Goal: Task Accomplishment & Management: Complete application form

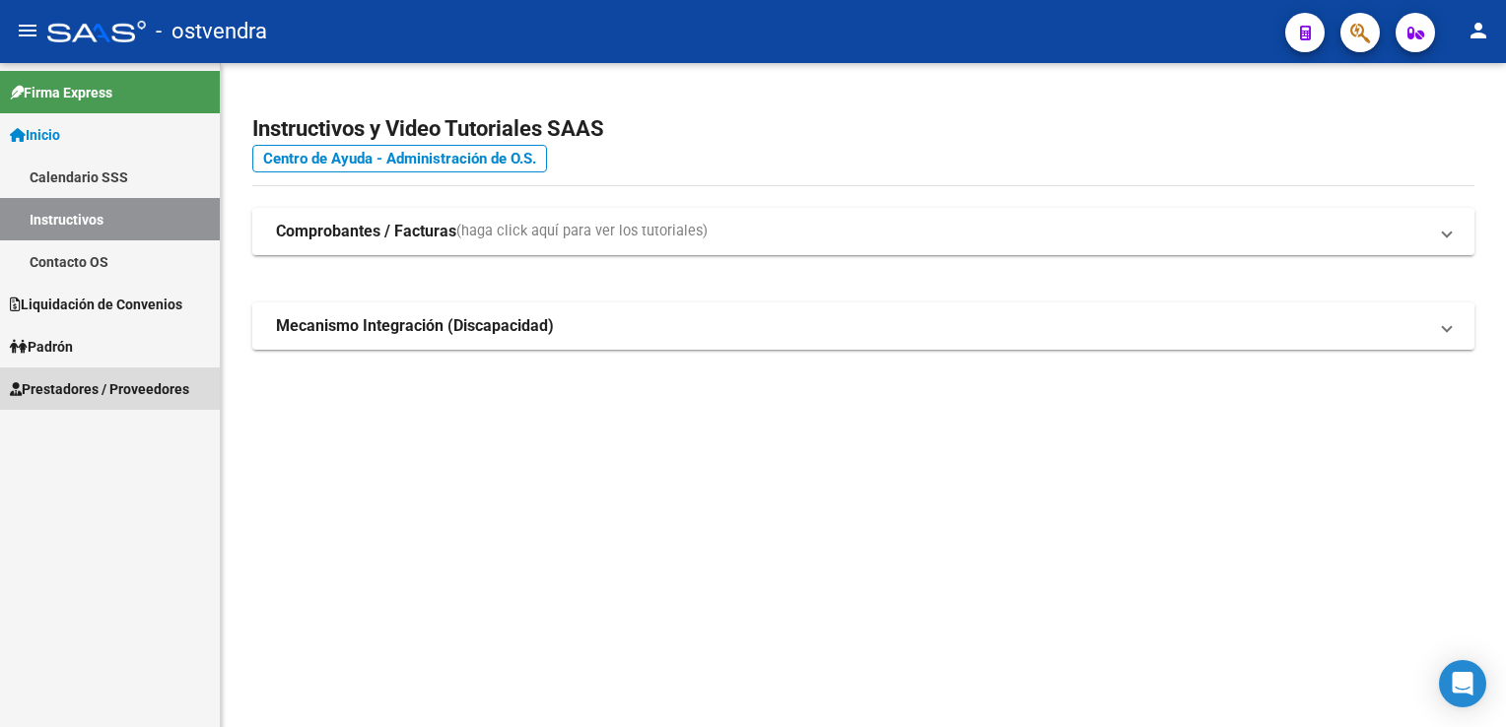
click at [93, 395] on span "Prestadores / Proveedores" at bounding box center [99, 389] width 179 height 22
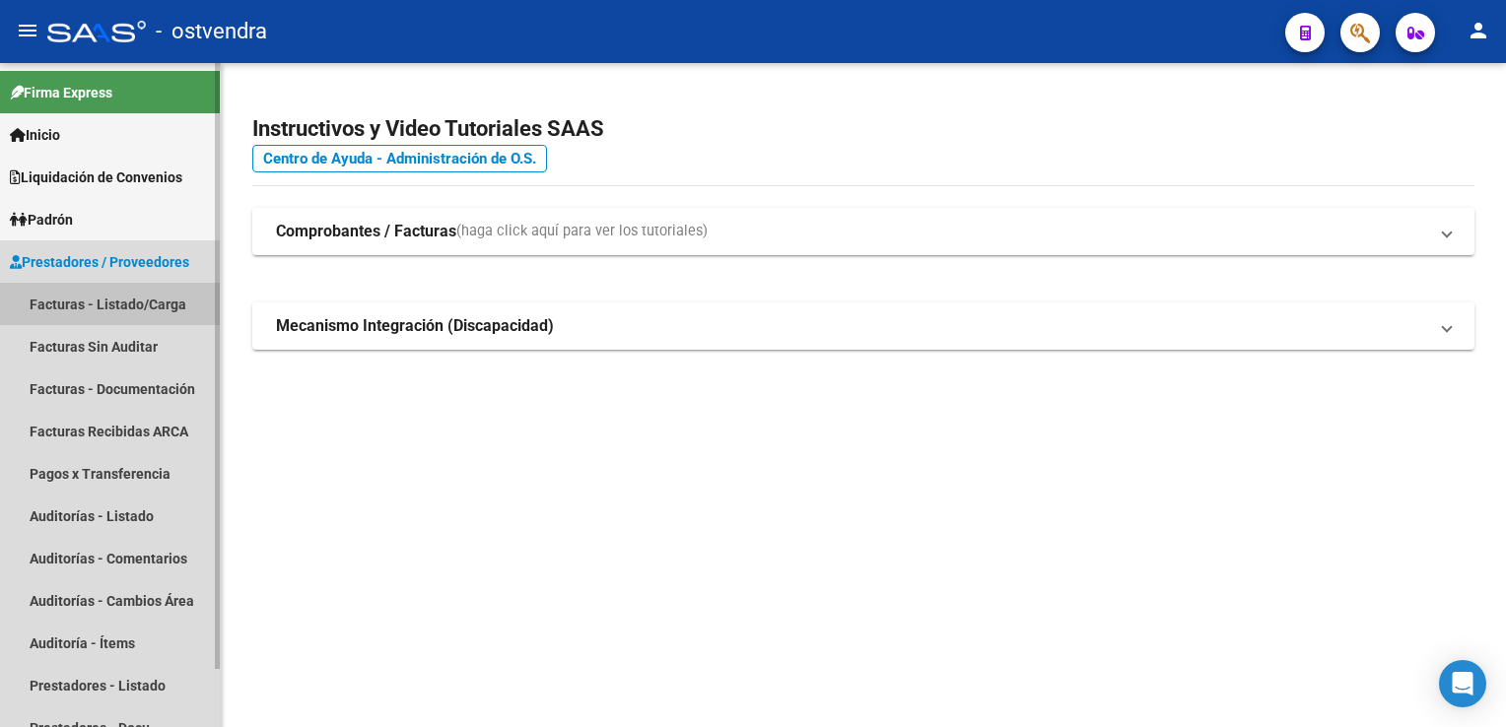
click at [118, 294] on link "Facturas - Listado/Carga" at bounding box center [110, 304] width 220 height 42
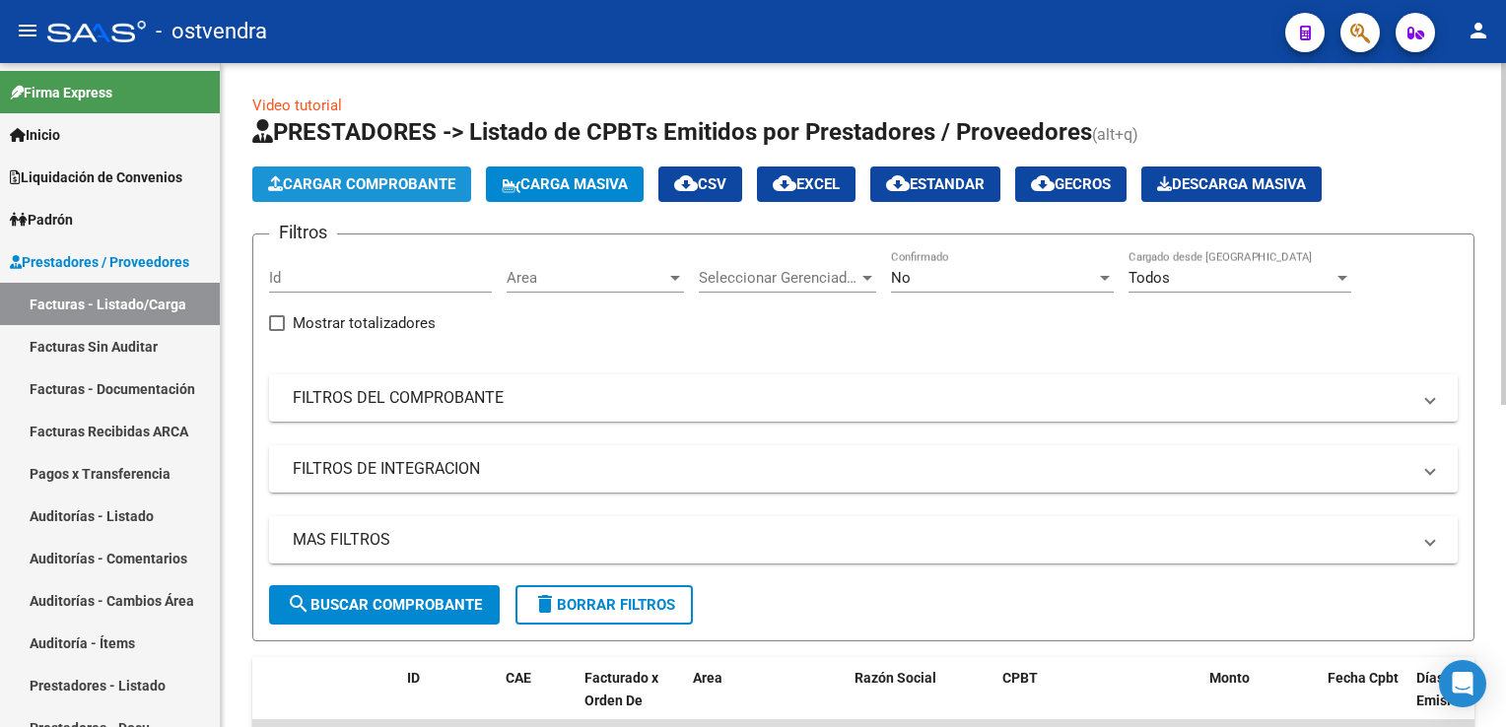
click at [393, 182] on span "Cargar Comprobante" at bounding box center [361, 184] width 187 height 18
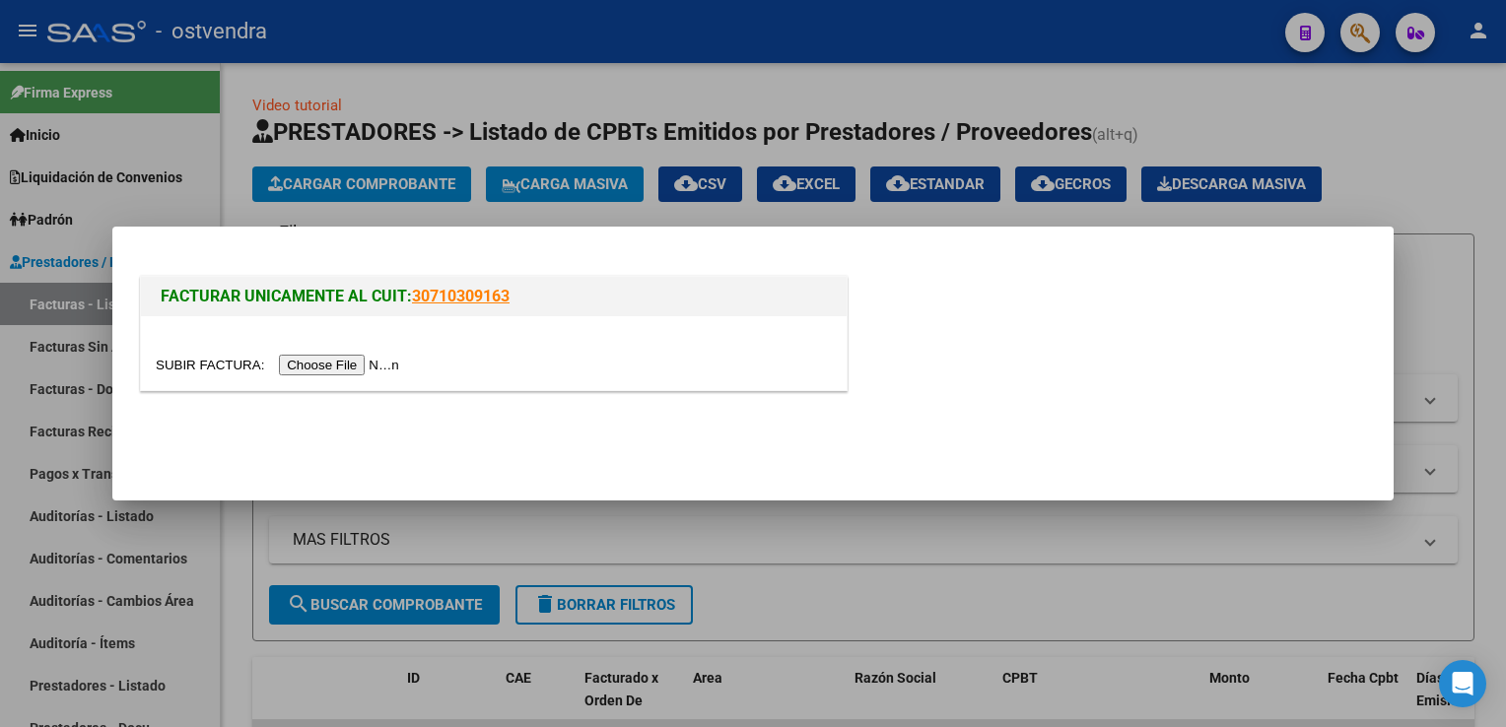
click at [885, 97] on div at bounding box center [753, 363] width 1506 height 727
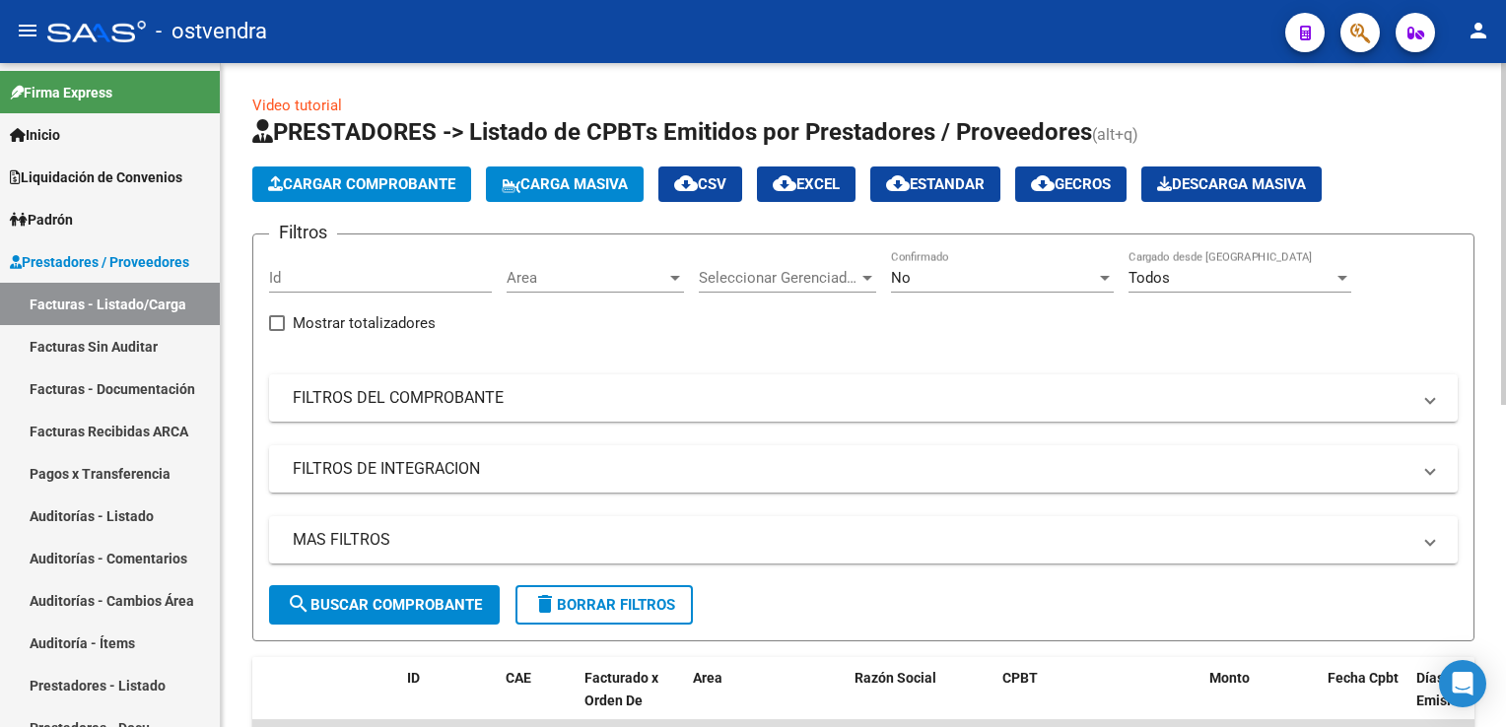
click at [417, 597] on span "search Buscar Comprobante" at bounding box center [384, 605] width 195 height 18
click at [579, 399] on mat-panel-title "FILTROS DEL COMPROBANTE" at bounding box center [852, 398] width 1118 height 22
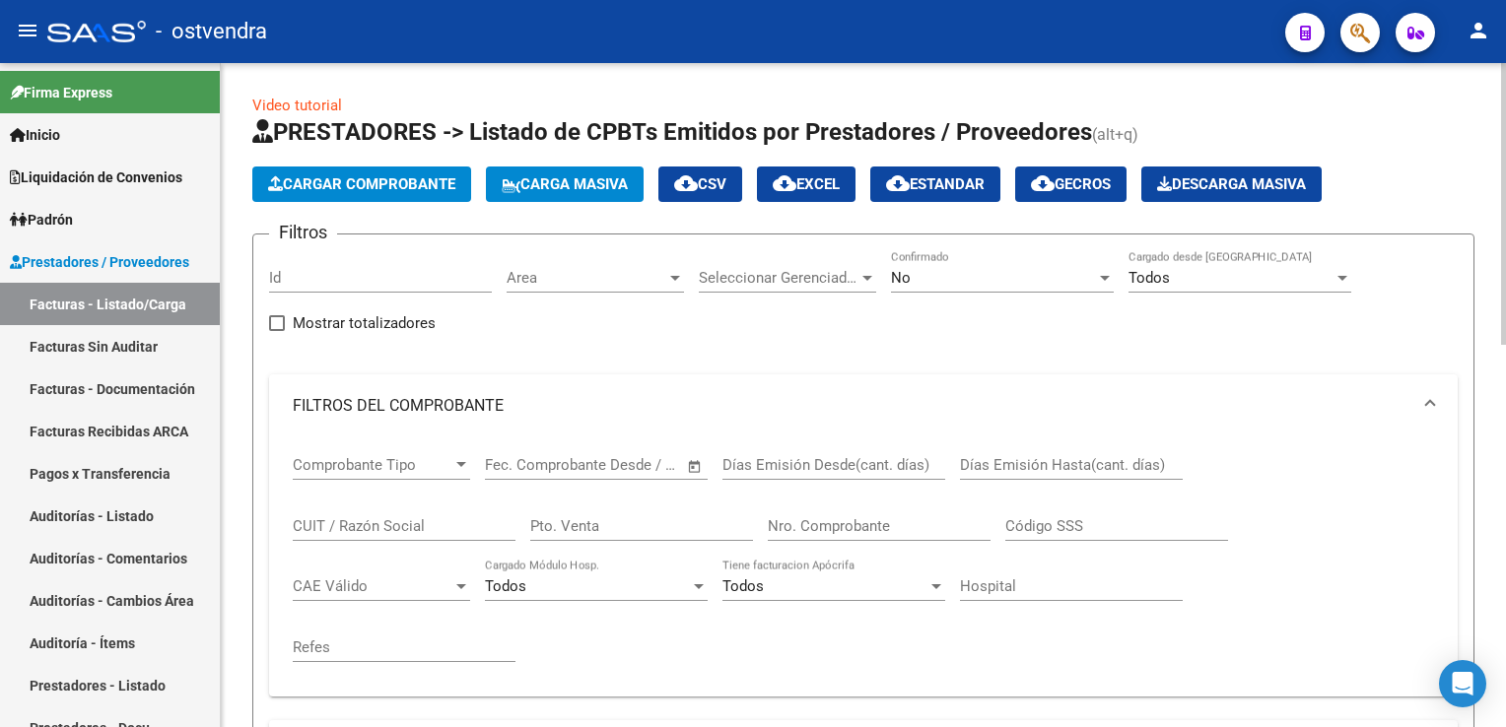
click at [409, 527] on input "CUIT / Razón Social" at bounding box center [404, 526] width 223 height 18
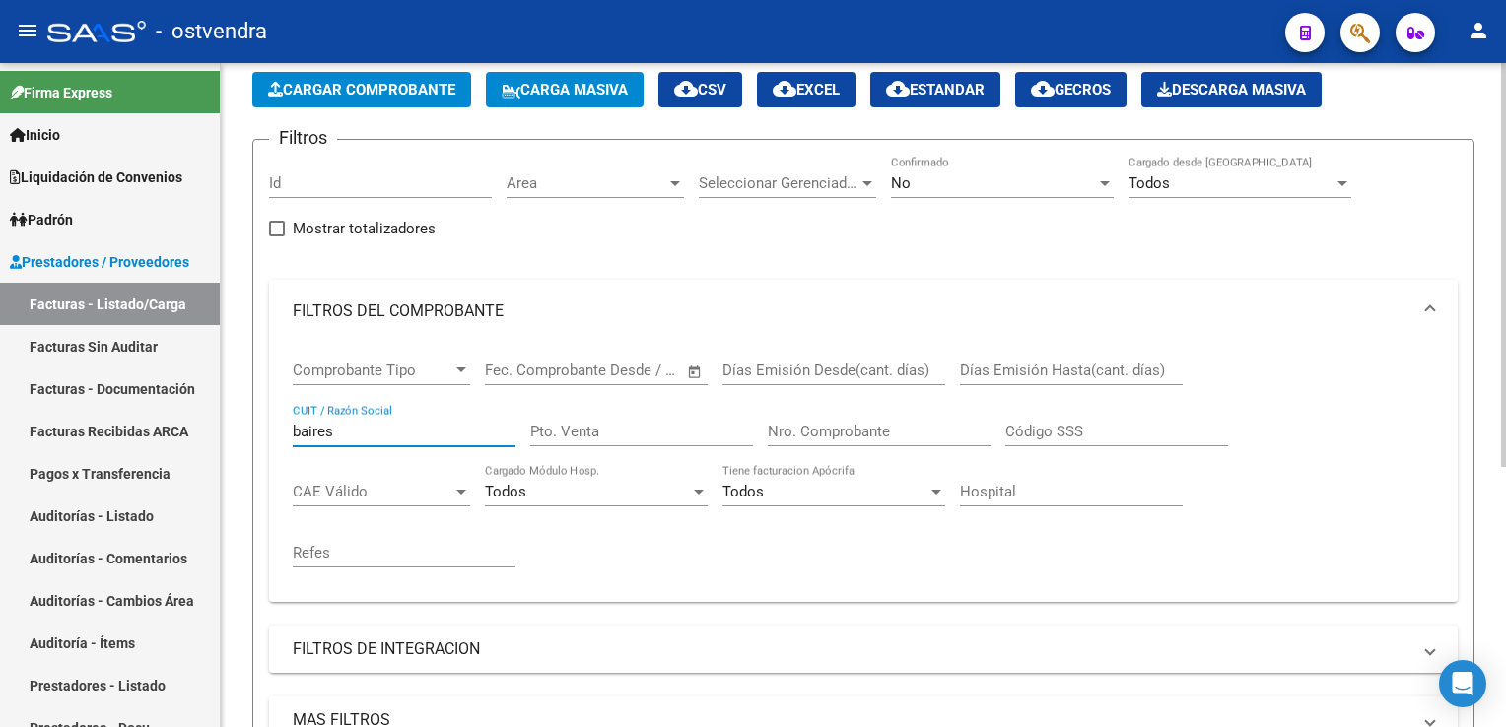
scroll to position [328, 0]
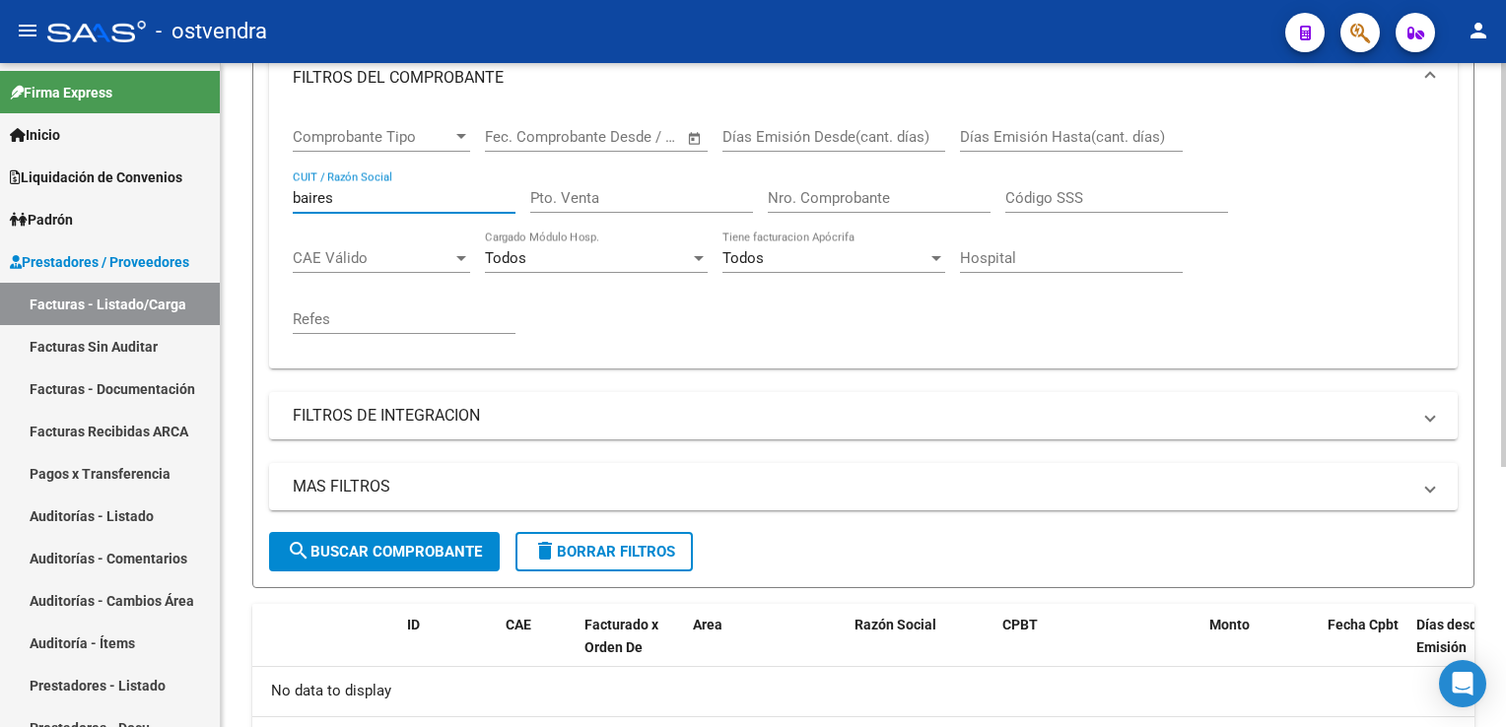
type input "baires"
click at [432, 551] on span "search Buscar Comprobante" at bounding box center [384, 552] width 195 height 18
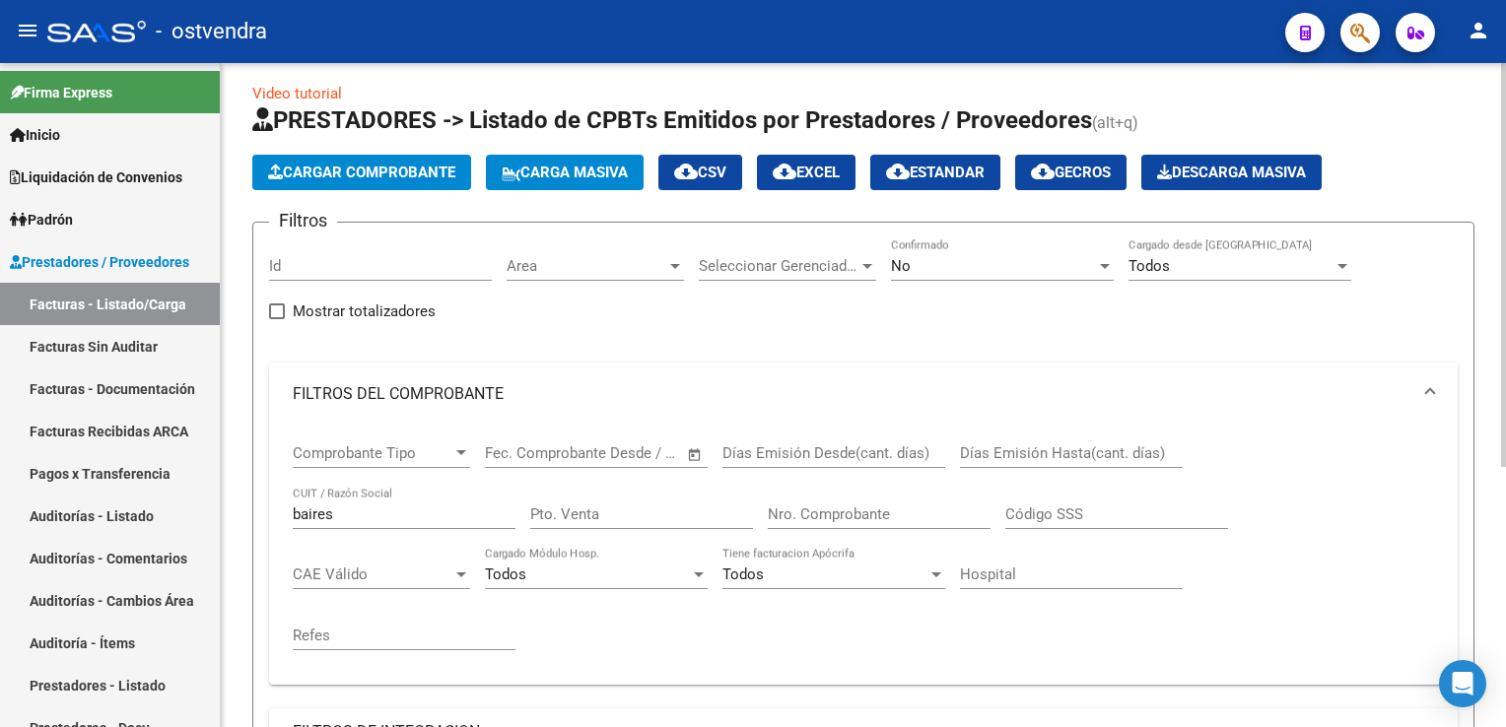
scroll to position [0, 0]
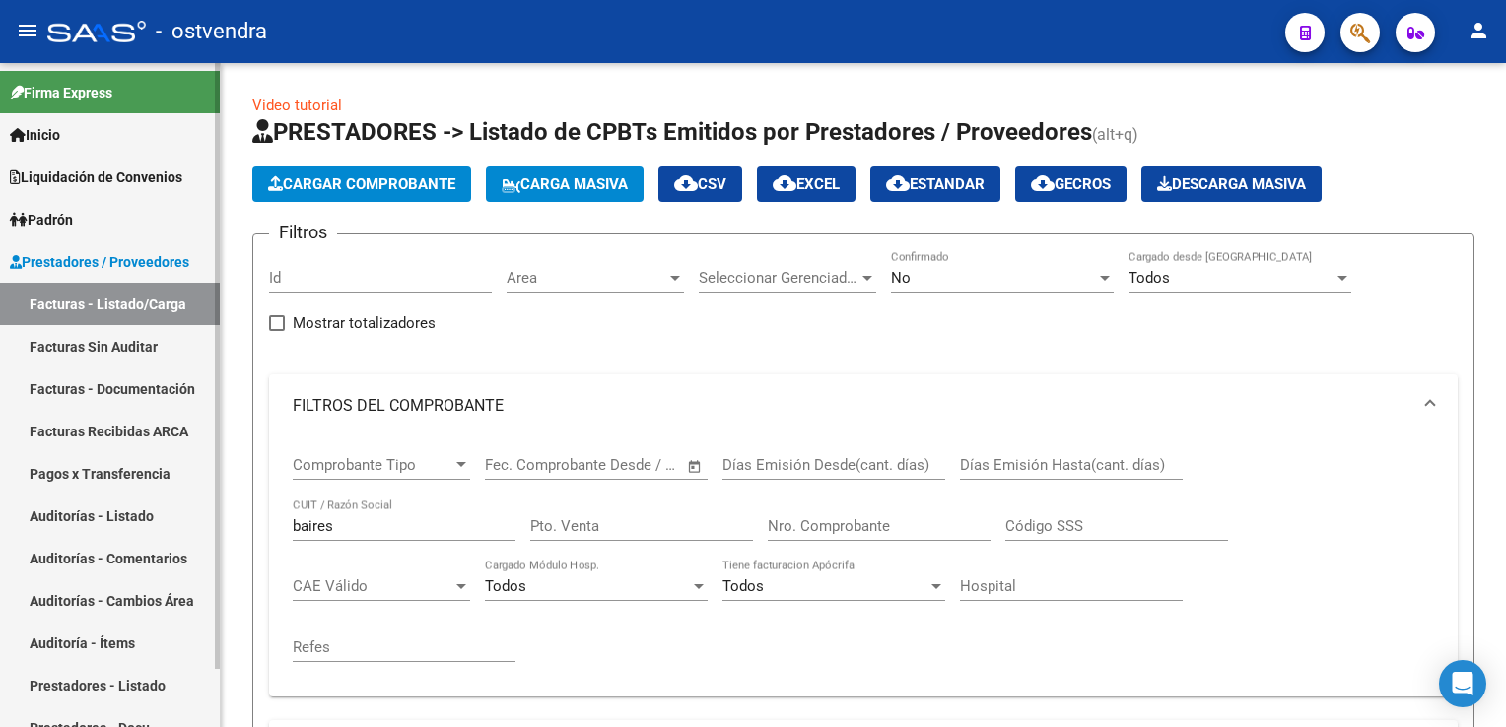
click at [128, 309] on link "Facturas - Listado/Carga" at bounding box center [110, 304] width 220 height 42
click at [118, 351] on link "Facturas Sin Auditar" at bounding box center [110, 346] width 220 height 42
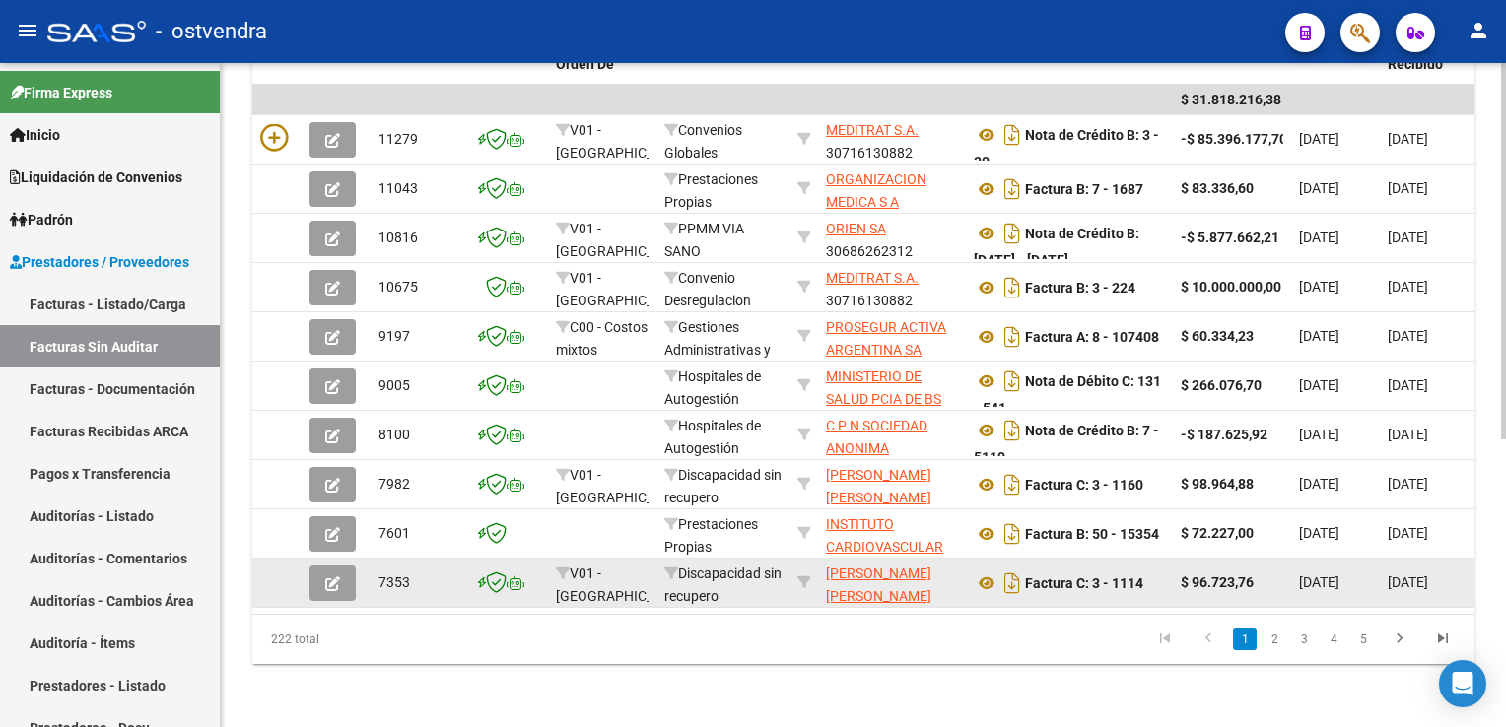
scroll to position [506, 0]
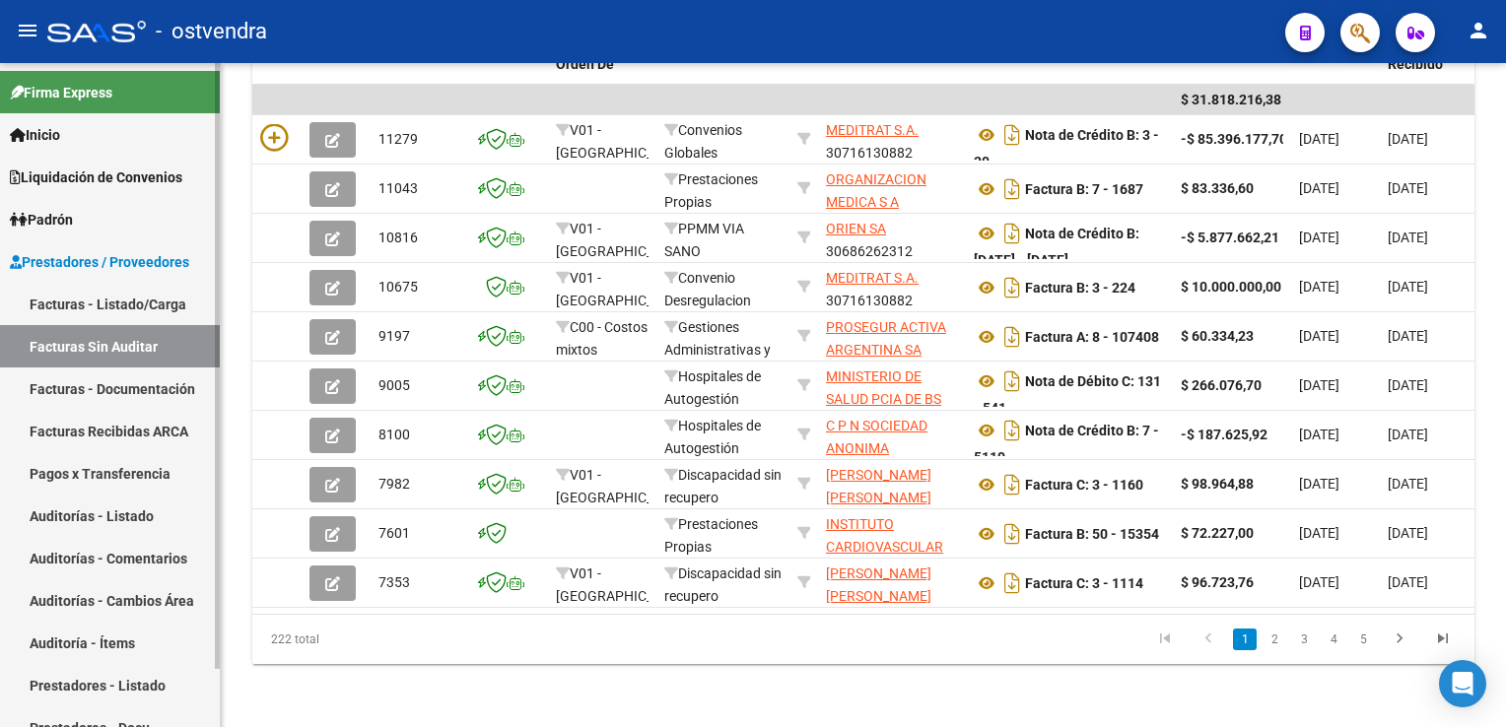
click at [80, 514] on link "Auditorías - Listado" at bounding box center [110, 516] width 220 height 42
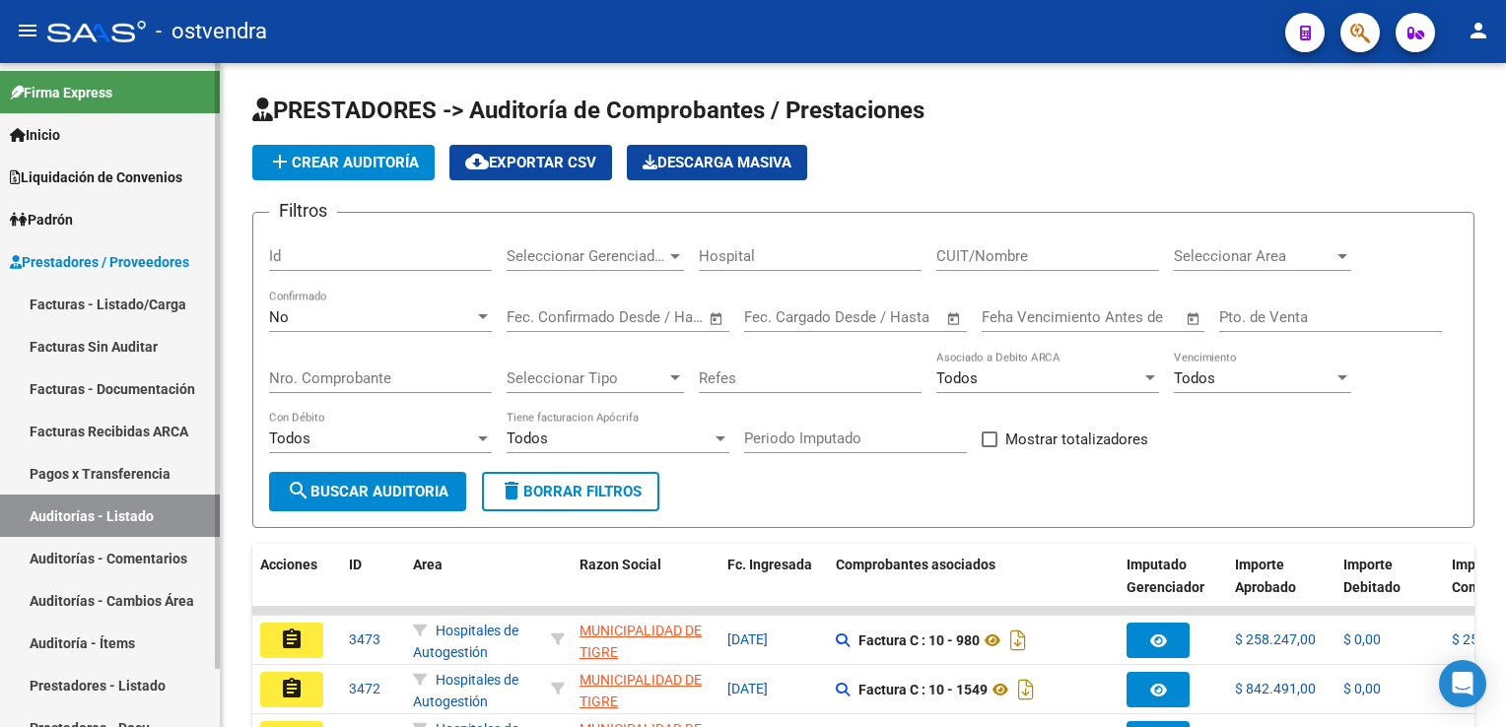
click at [110, 303] on link "Facturas - Listado/Carga" at bounding box center [110, 304] width 220 height 42
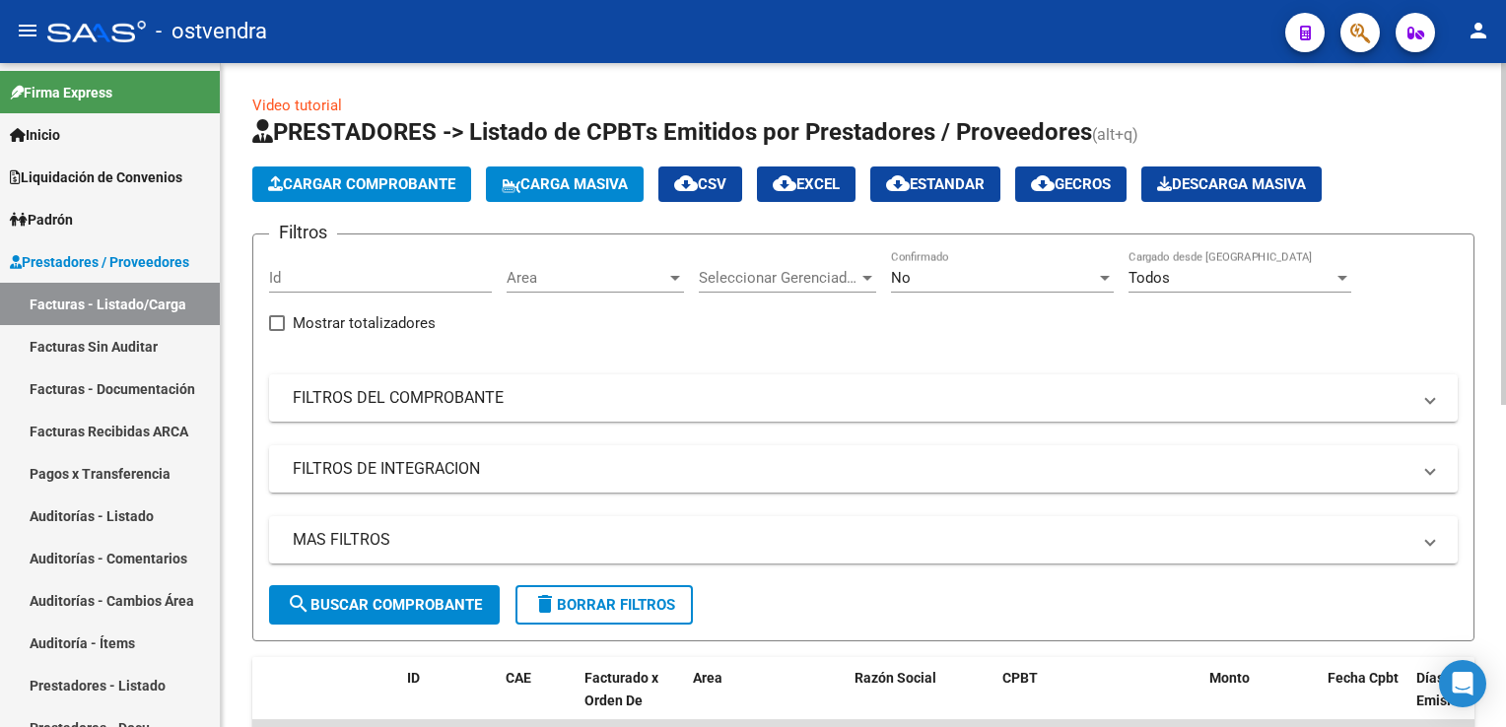
click at [394, 179] on span "Cargar Comprobante" at bounding box center [361, 184] width 187 height 18
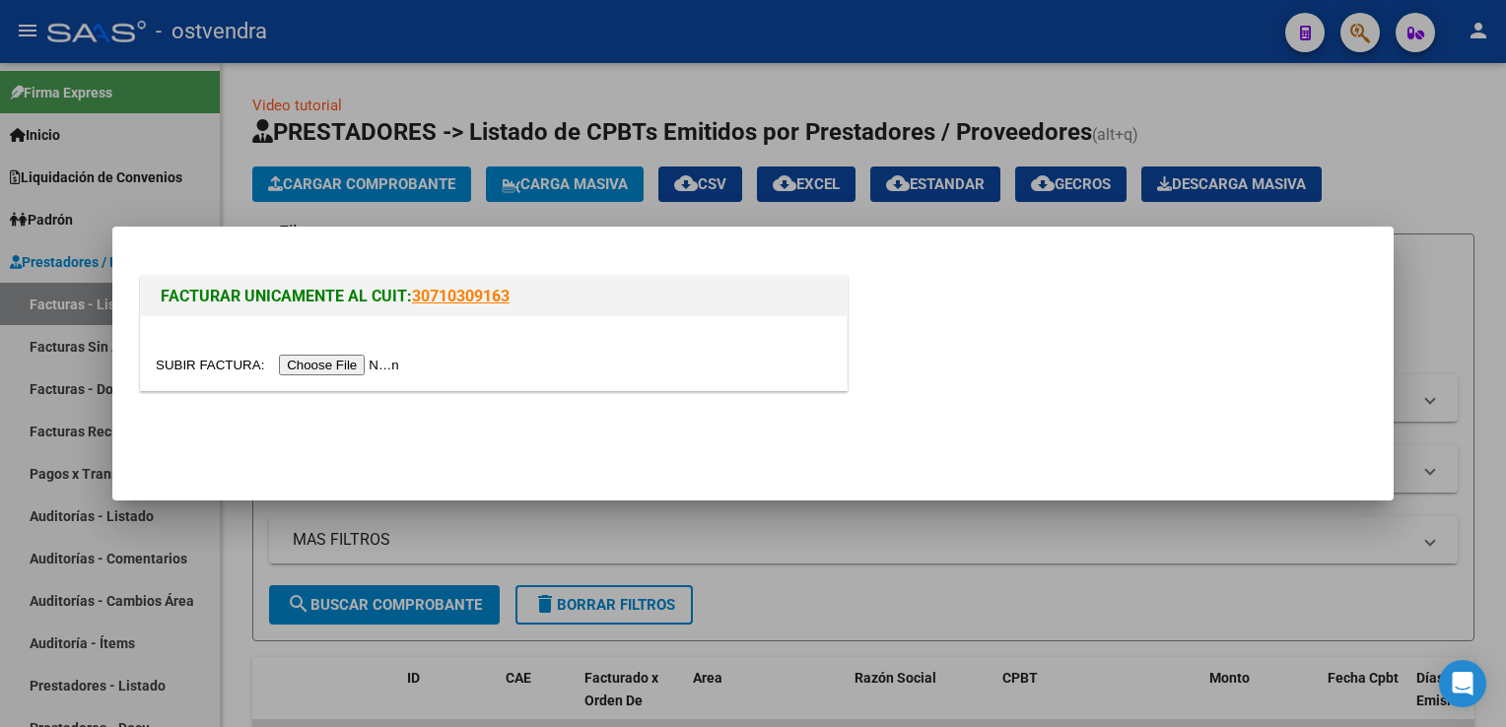
click at [335, 366] on input "file" at bounding box center [280, 365] width 249 height 21
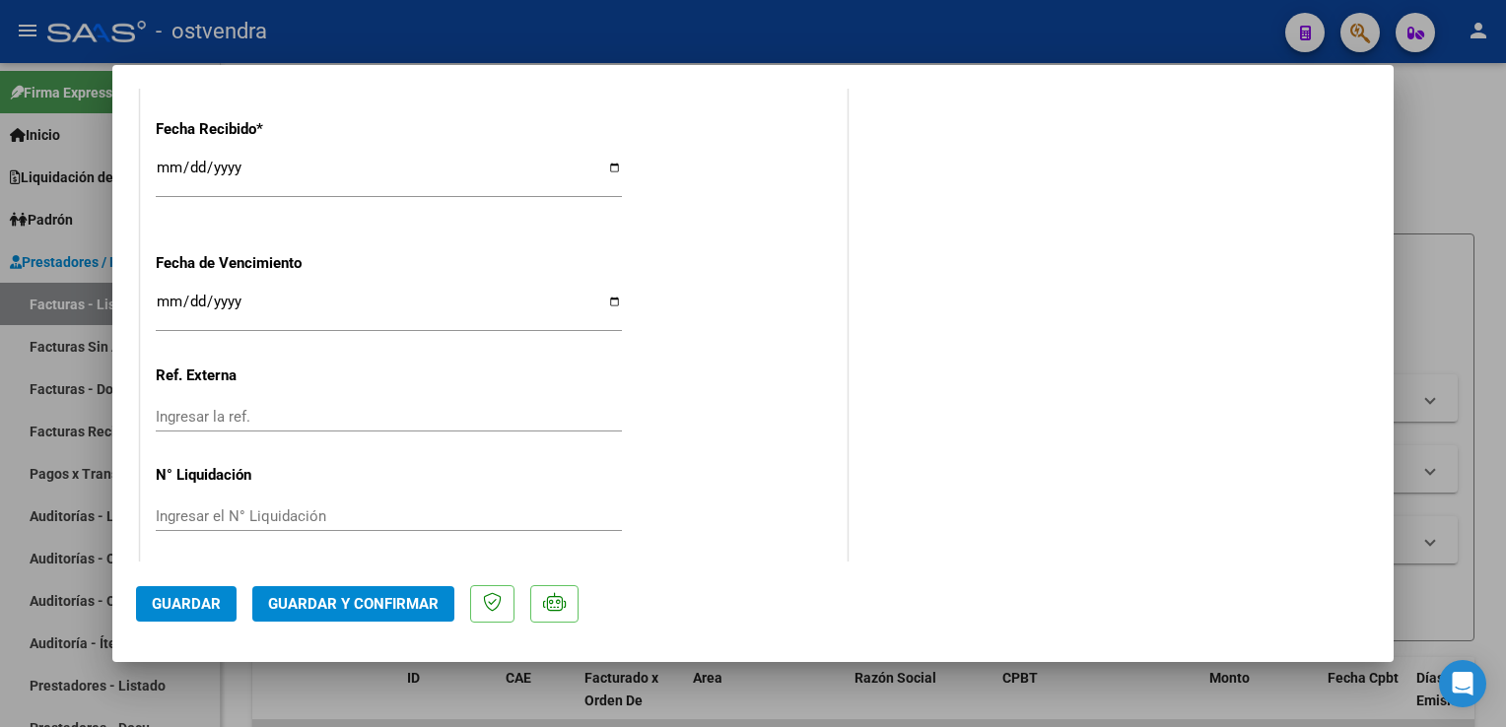
scroll to position [1313, 0]
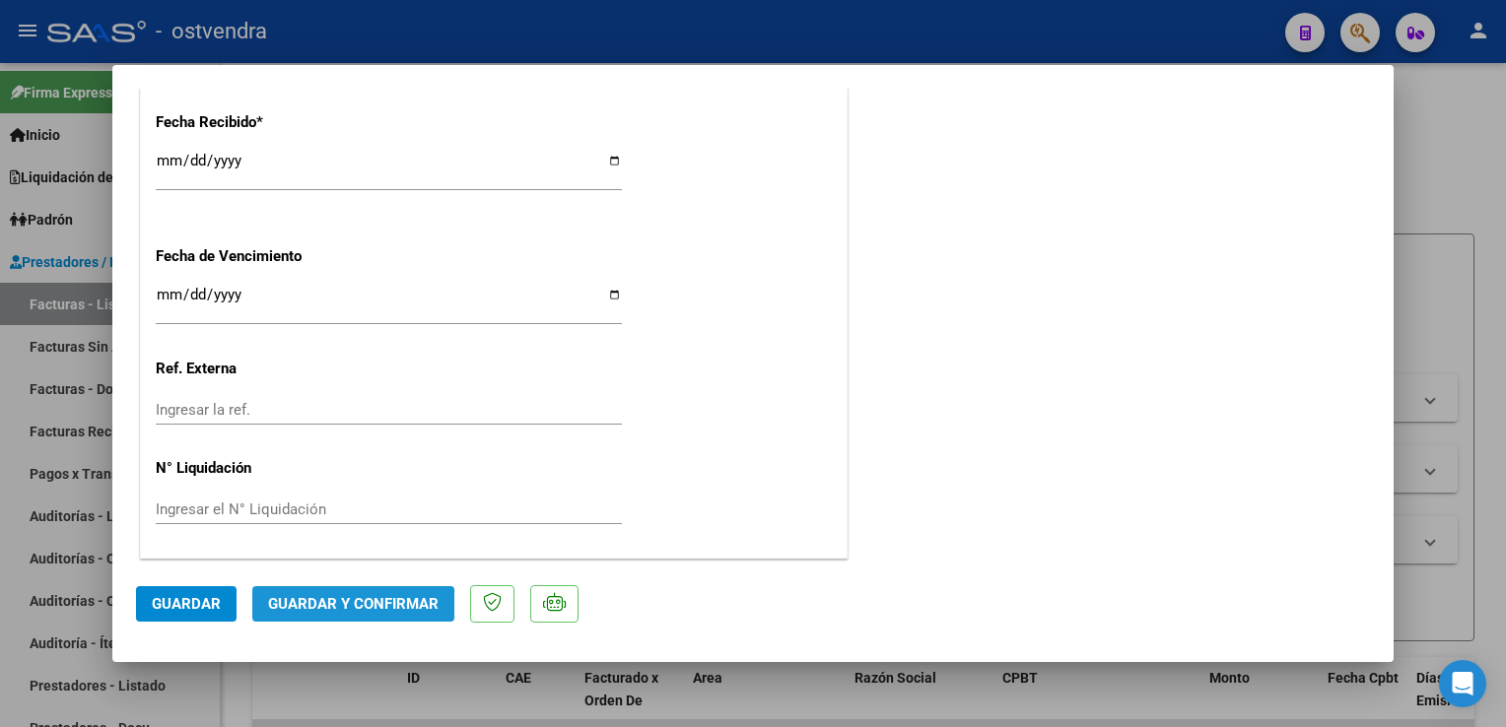
click at [350, 608] on span "Guardar y Confirmar" at bounding box center [353, 604] width 170 height 18
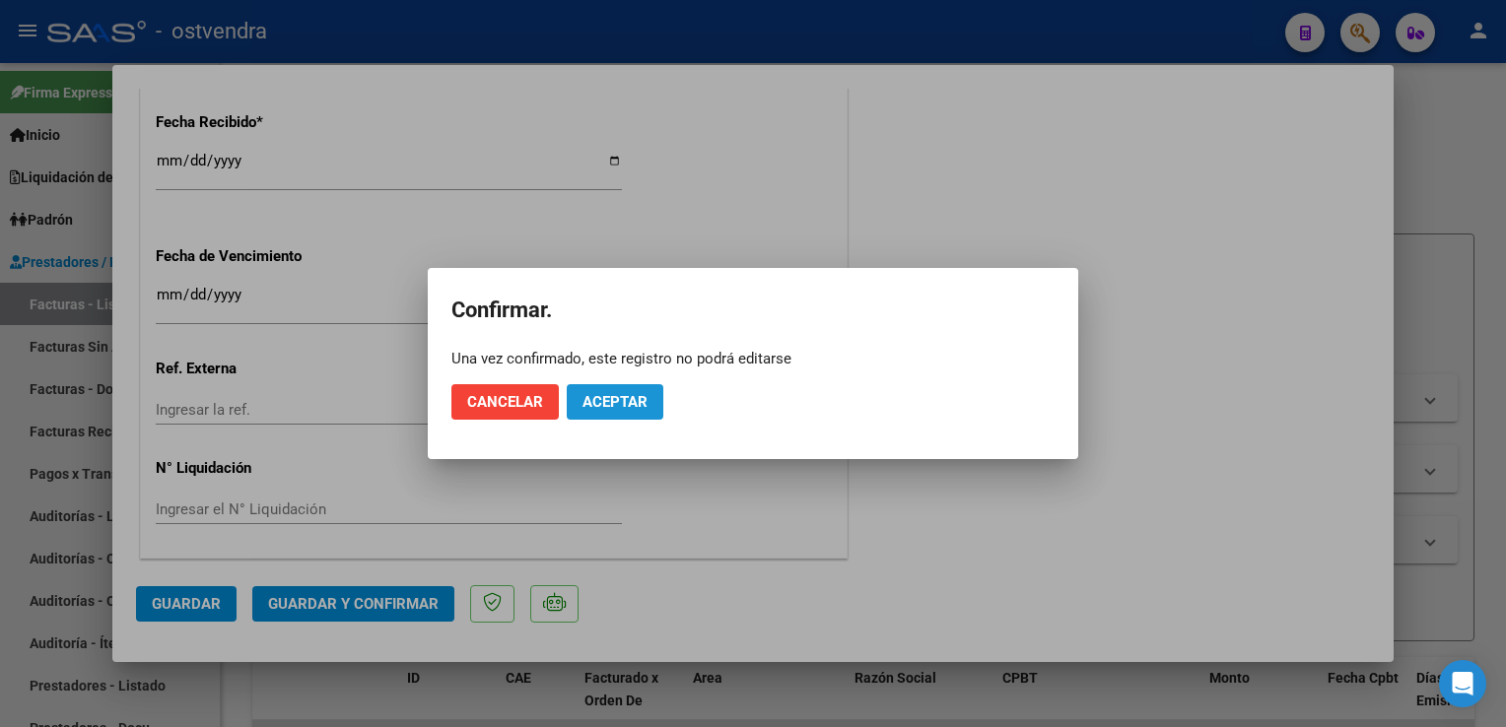
click at [630, 399] on span "Aceptar" at bounding box center [614, 402] width 65 height 18
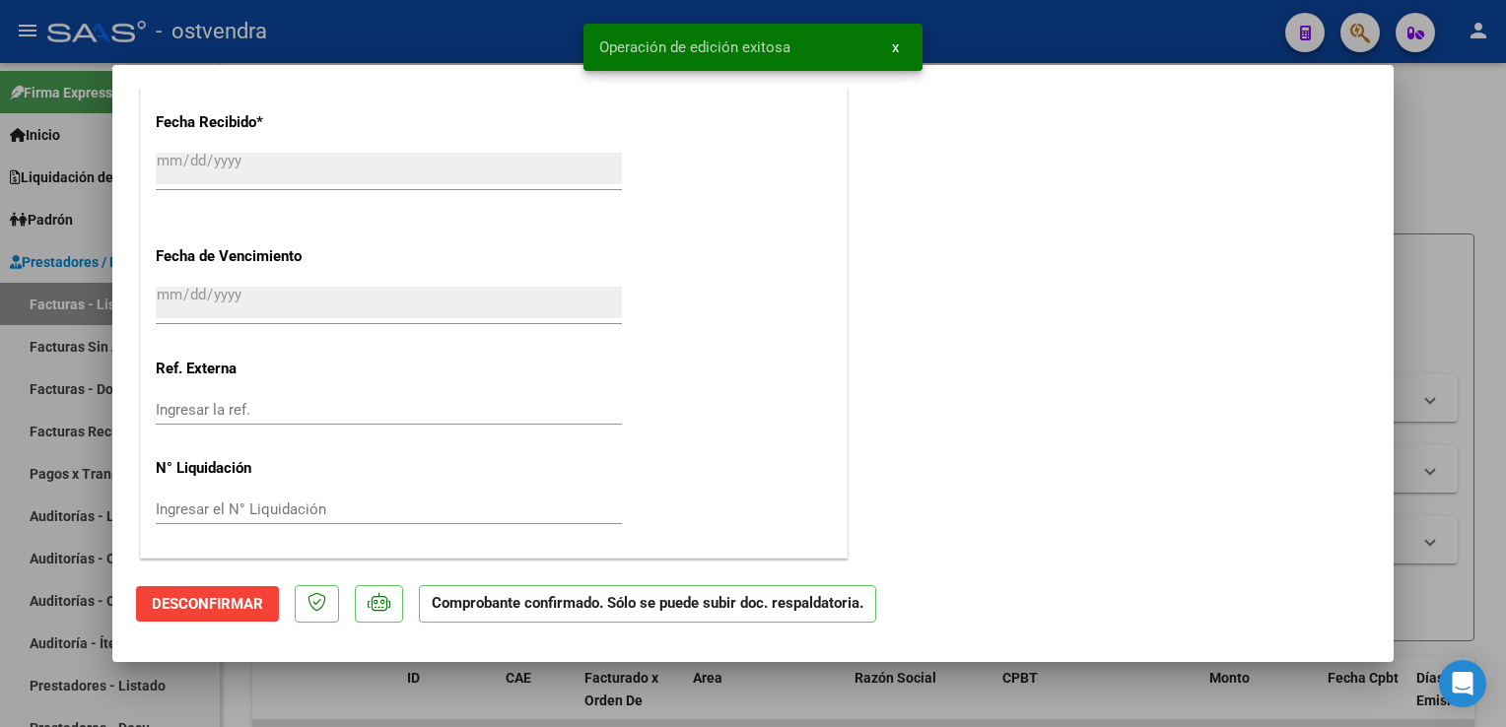
click at [1464, 255] on div at bounding box center [753, 363] width 1506 height 727
type input "$ 0,00"
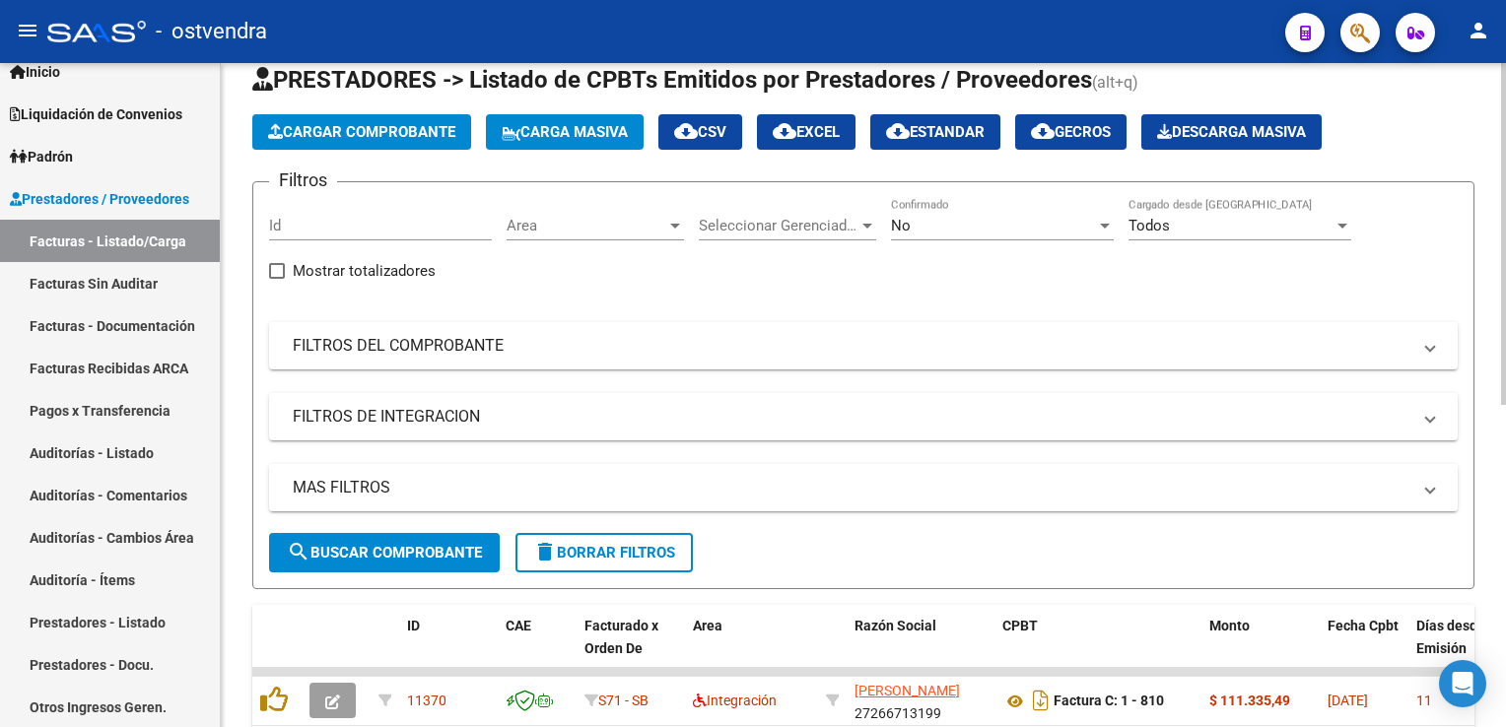
scroll to position [0, 0]
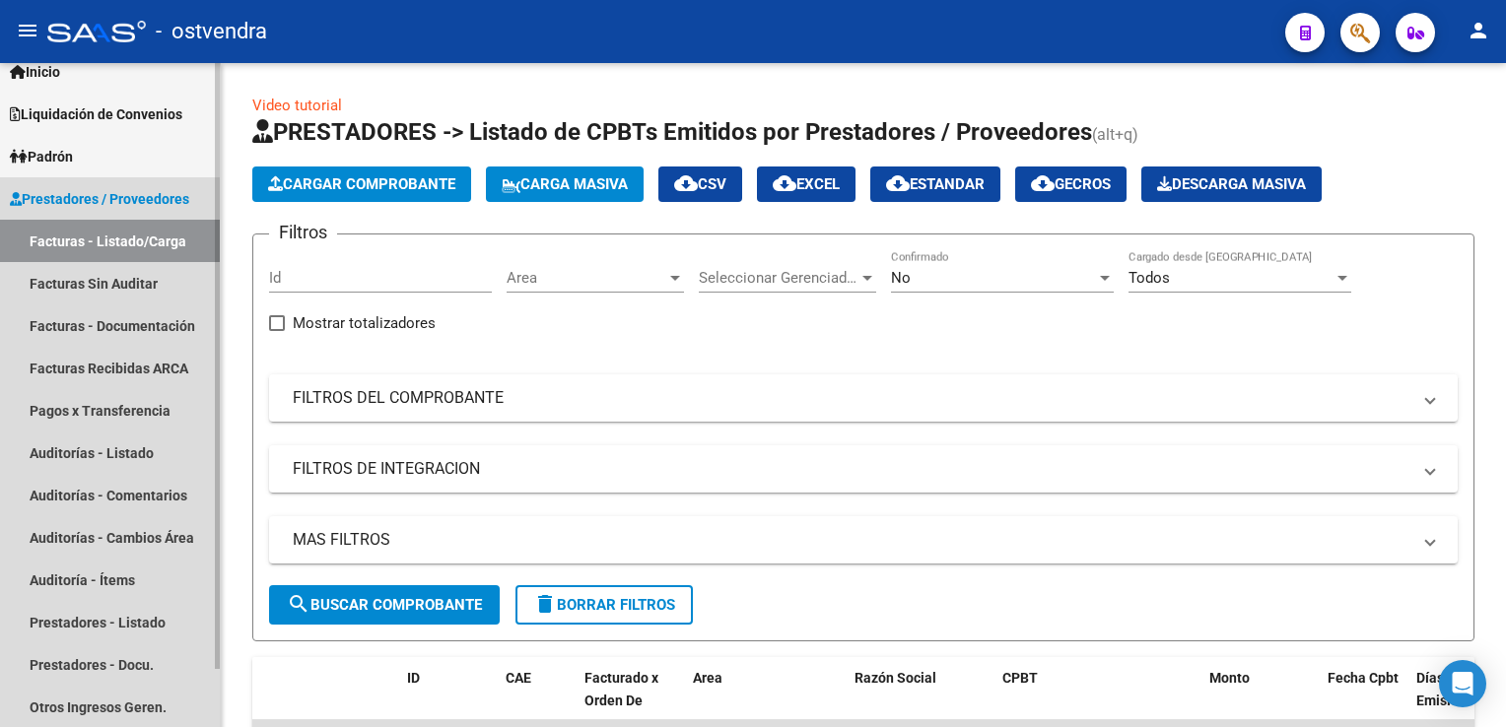
click at [88, 240] on link "Facturas - Listado/Carga" at bounding box center [110, 241] width 220 height 42
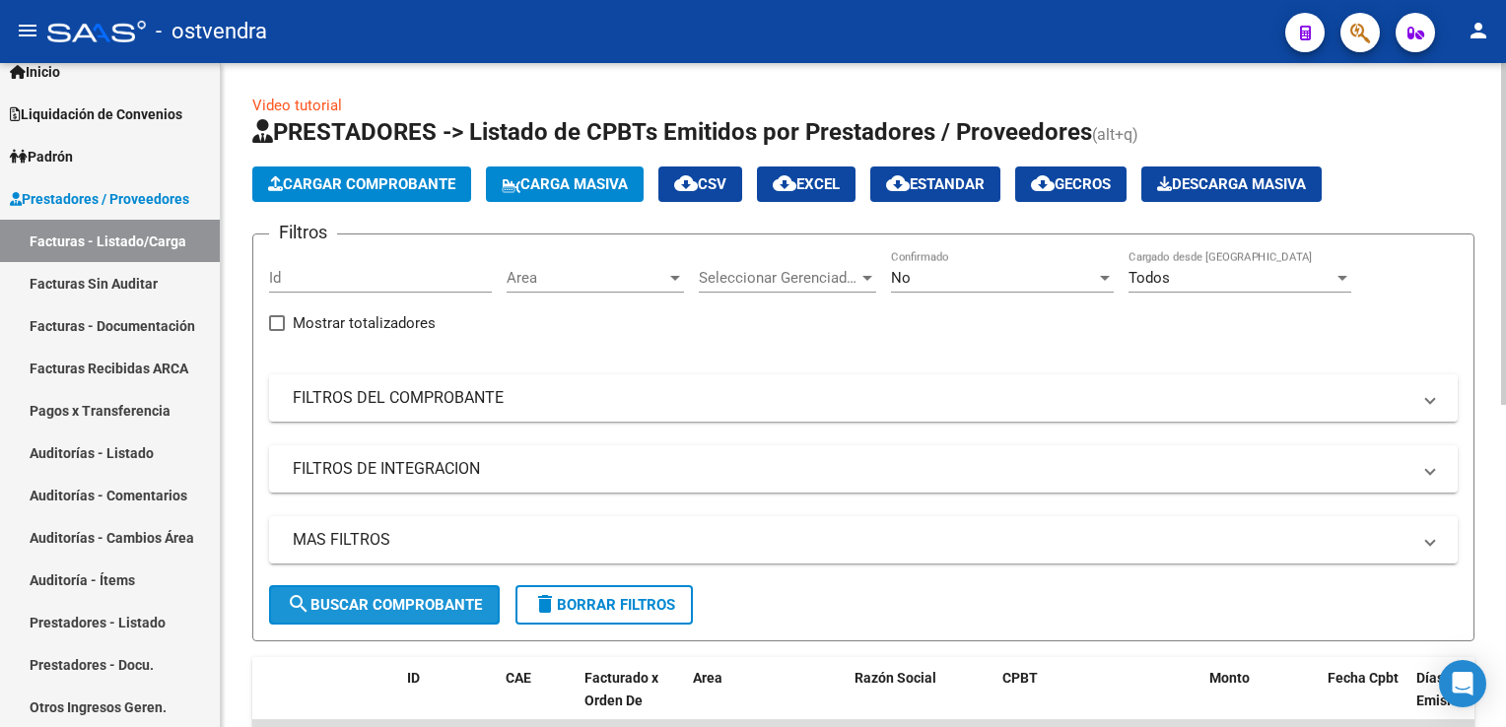
click at [430, 597] on span "search Buscar Comprobante" at bounding box center [384, 605] width 195 height 18
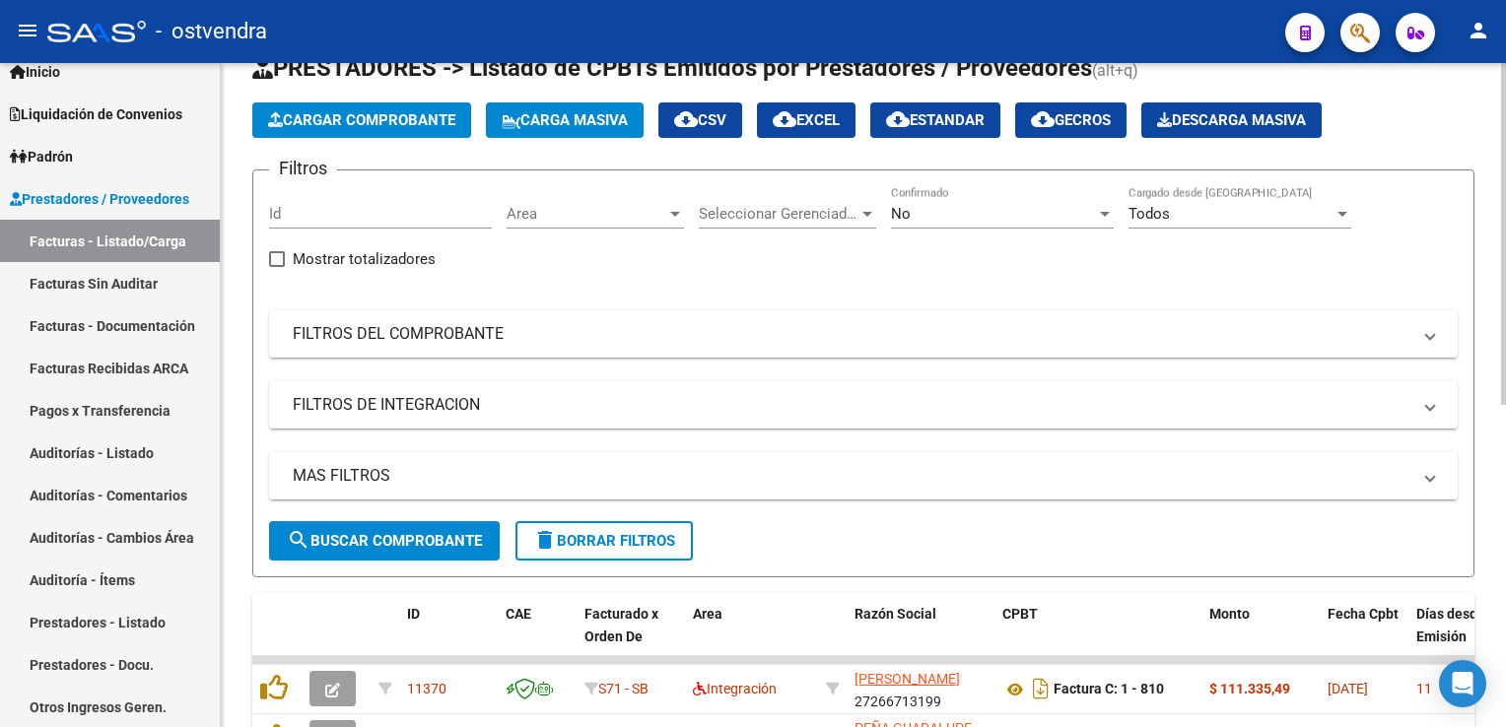
scroll to position [197, 0]
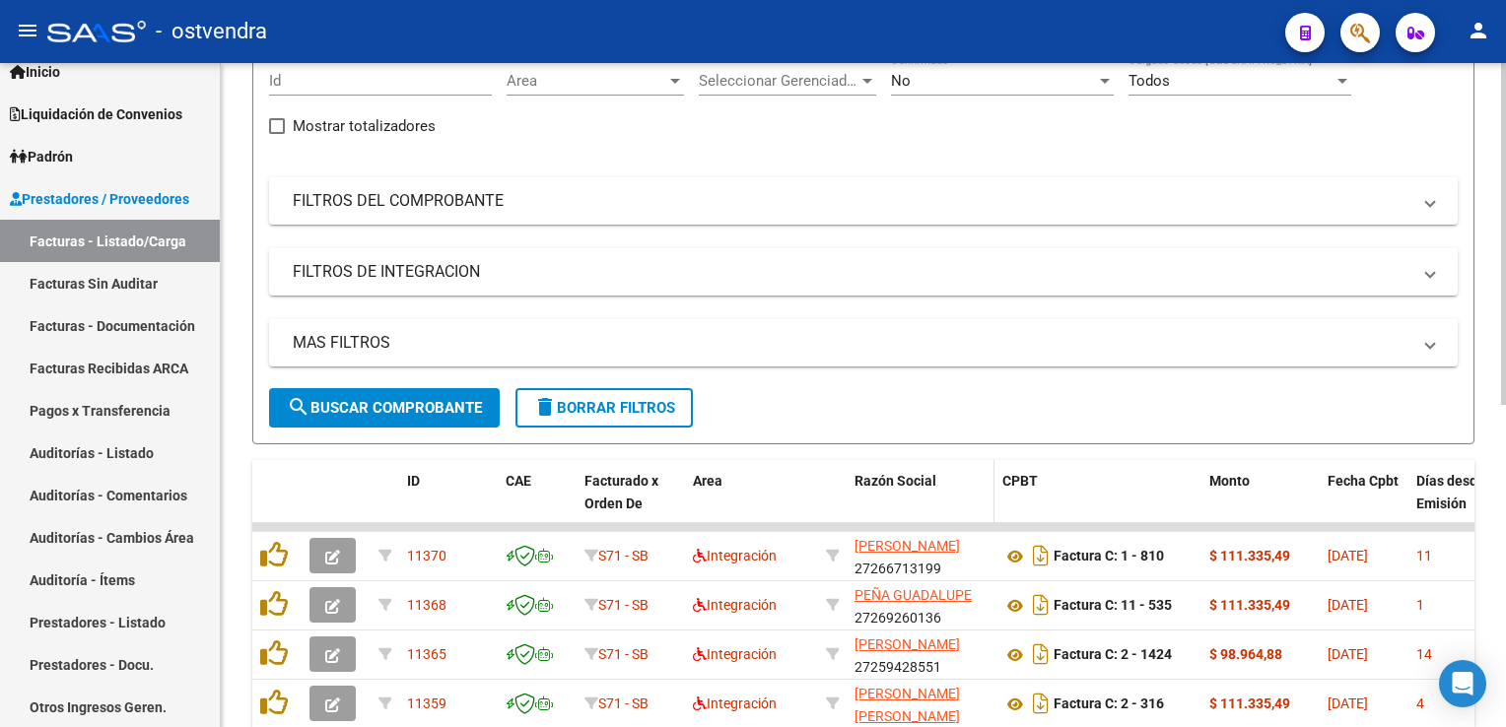
click at [892, 473] on span "Razón Social" at bounding box center [895, 481] width 82 height 16
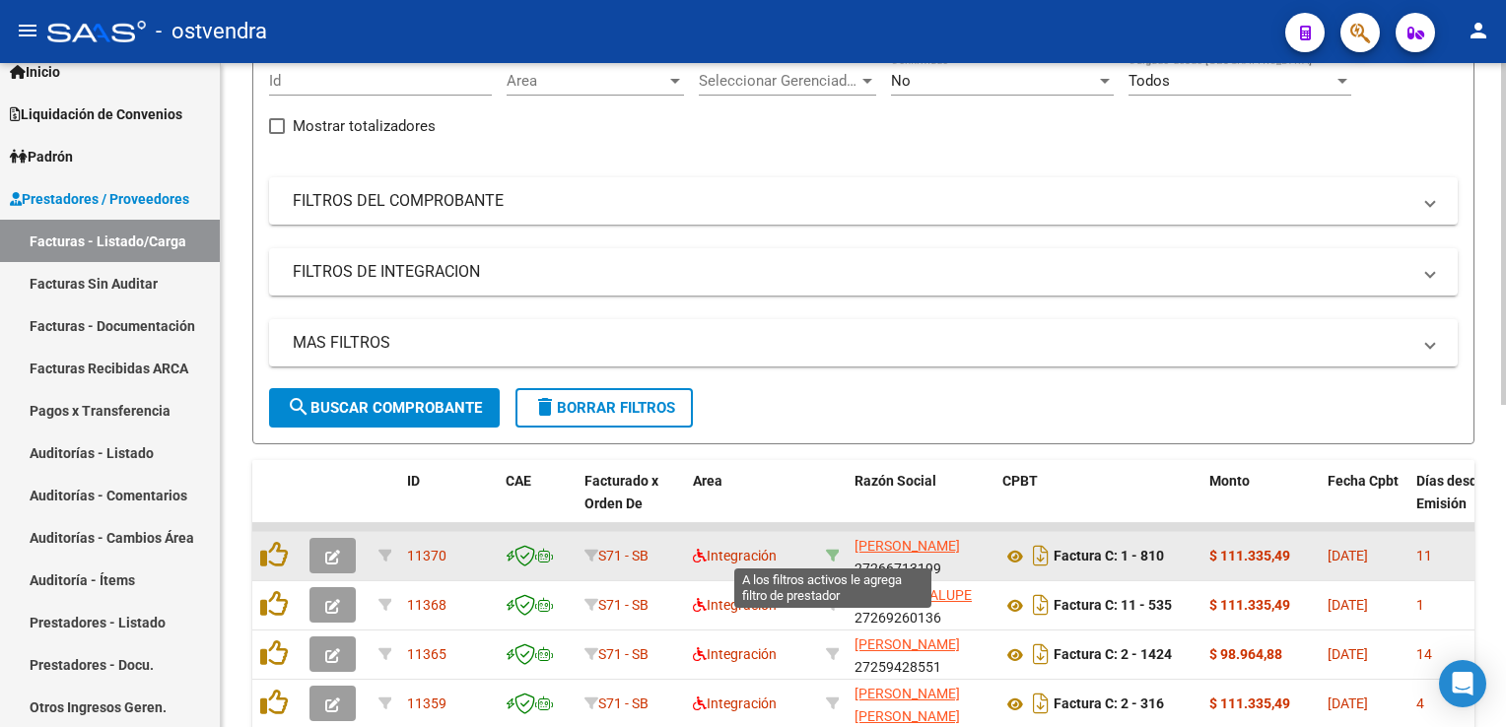
click at [830, 554] on icon at bounding box center [833, 556] width 14 height 14
type input "27266713199"
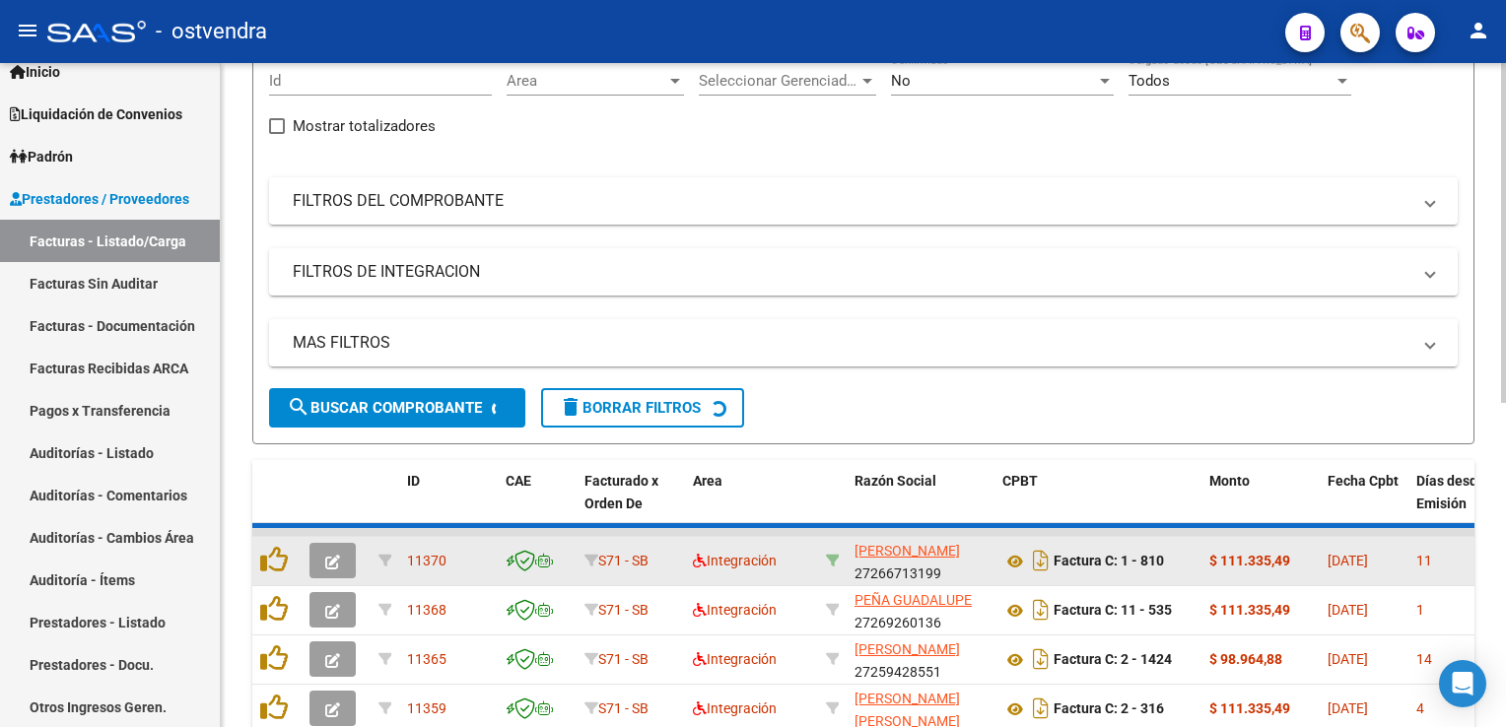
scroll to position [181, 0]
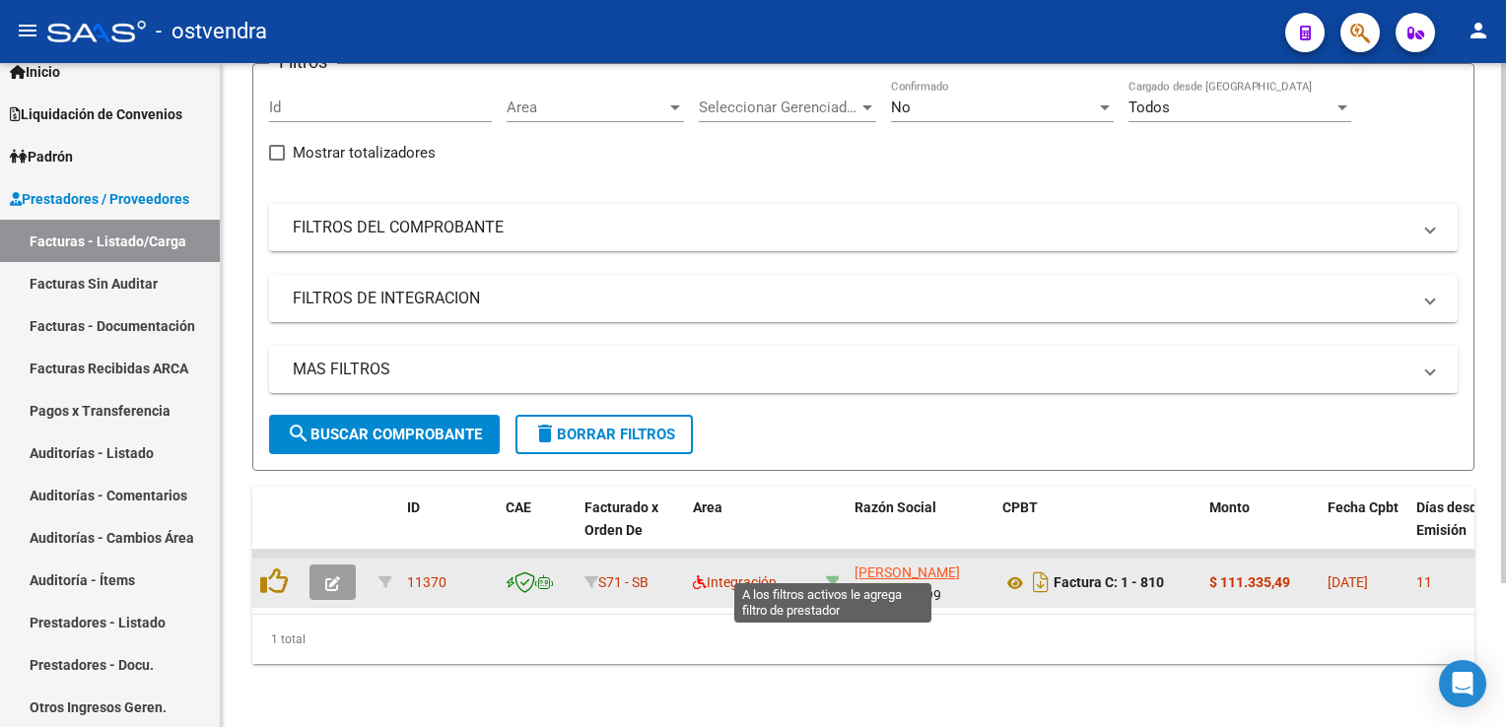
click at [834, 576] on icon at bounding box center [833, 583] width 14 height 14
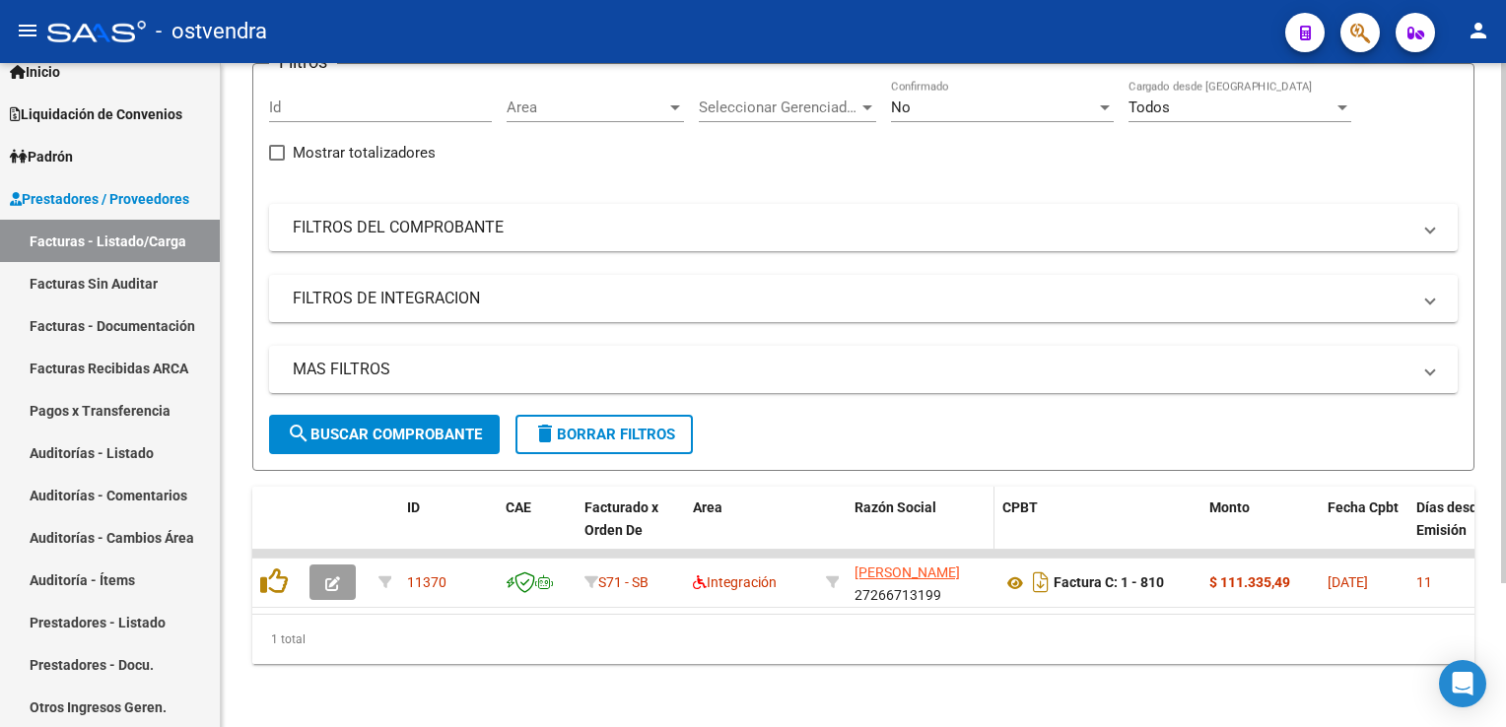
click at [909, 500] on span "Razón Social" at bounding box center [895, 508] width 82 height 16
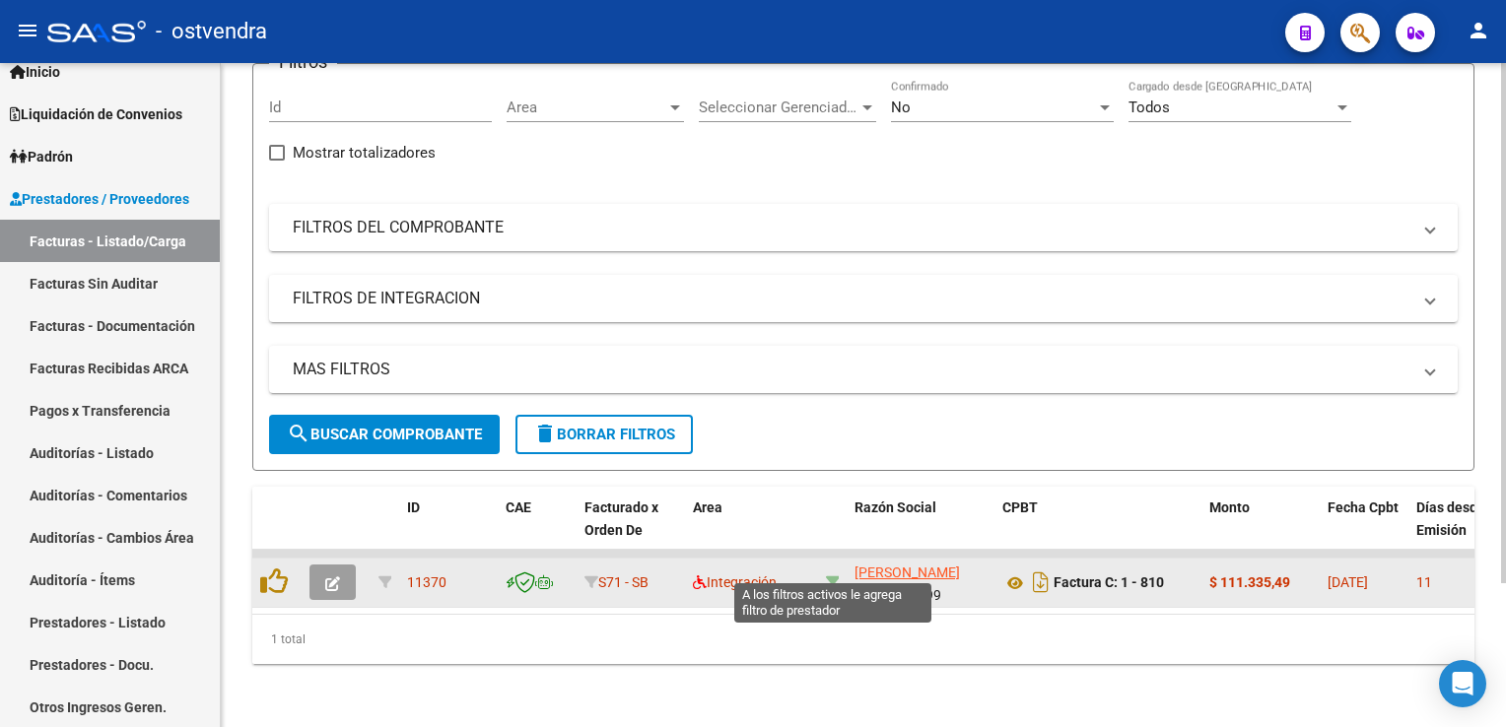
click at [828, 576] on icon at bounding box center [833, 583] width 14 height 14
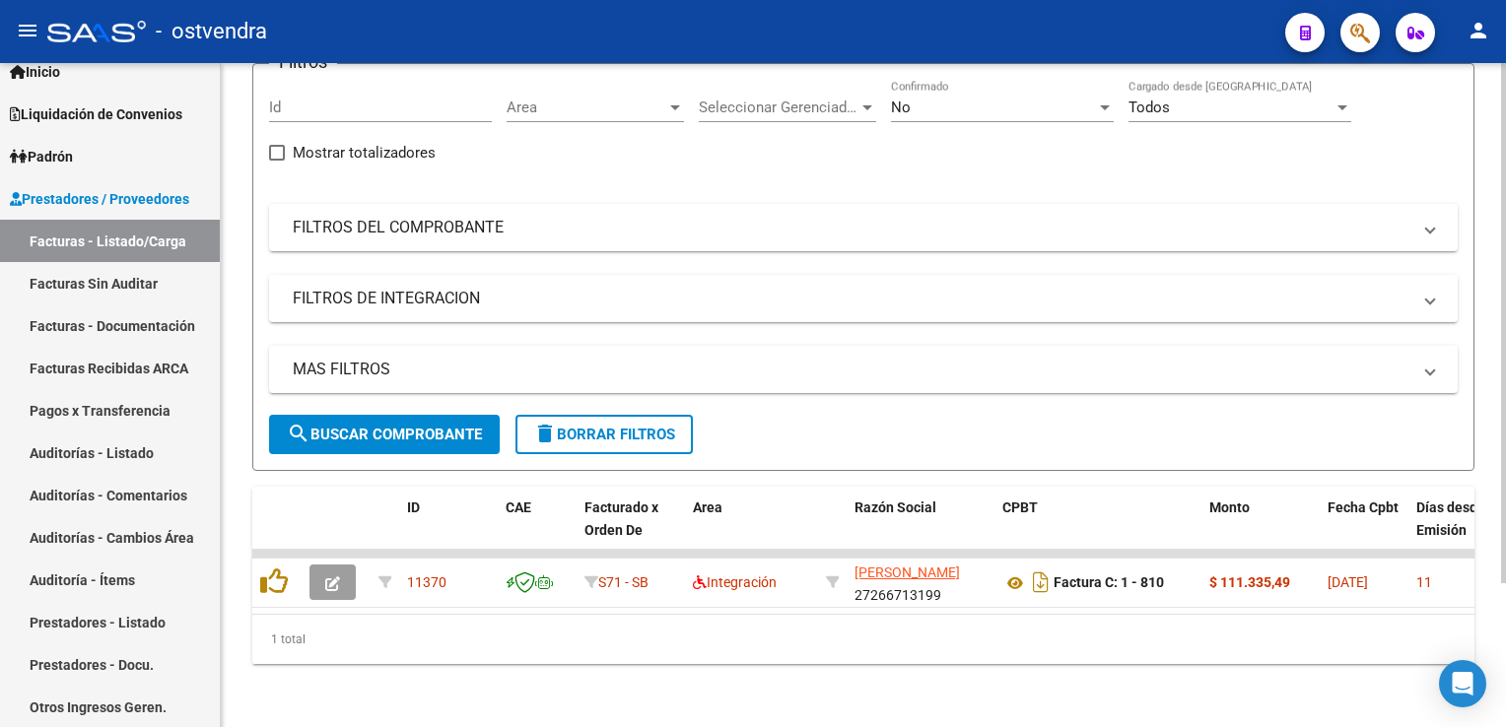
click at [621, 426] on span "delete Borrar Filtros" at bounding box center [604, 435] width 142 height 18
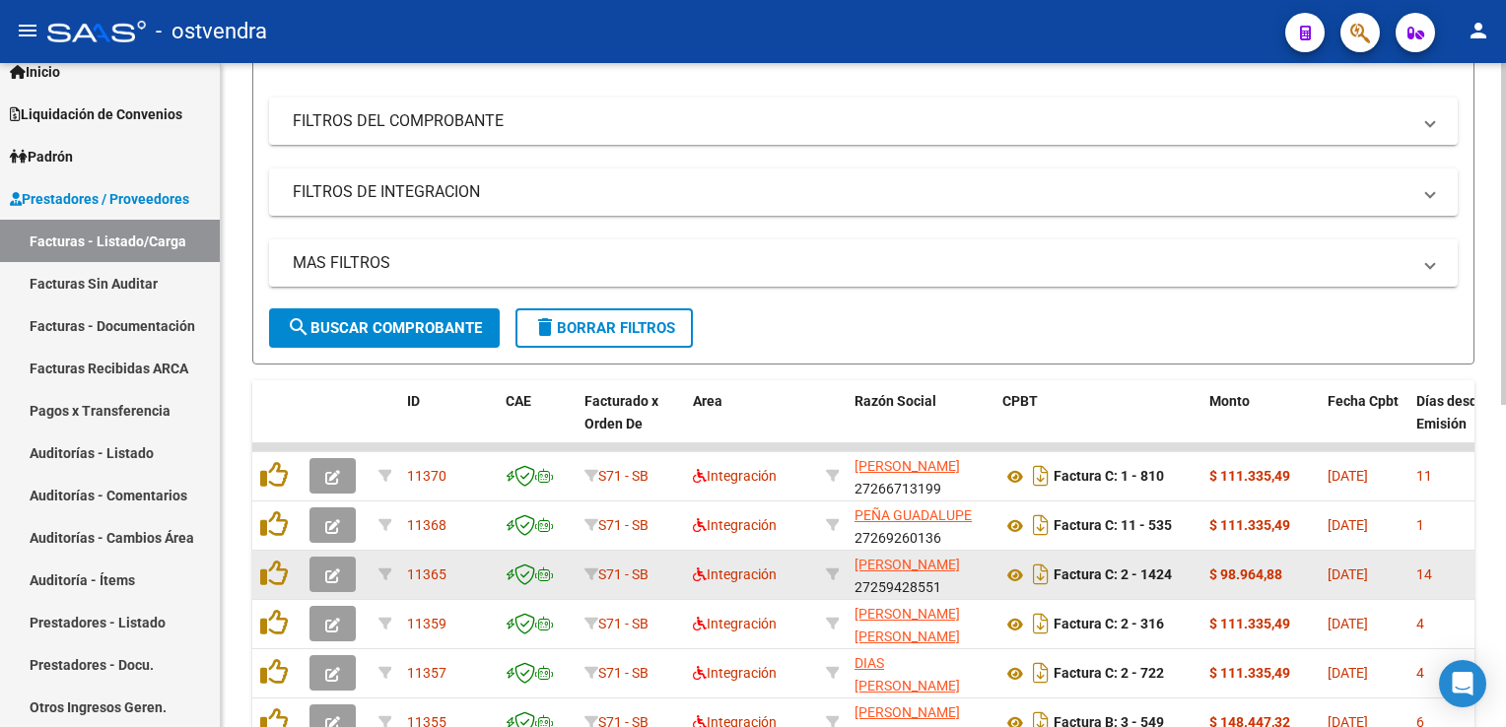
scroll to position [280, 0]
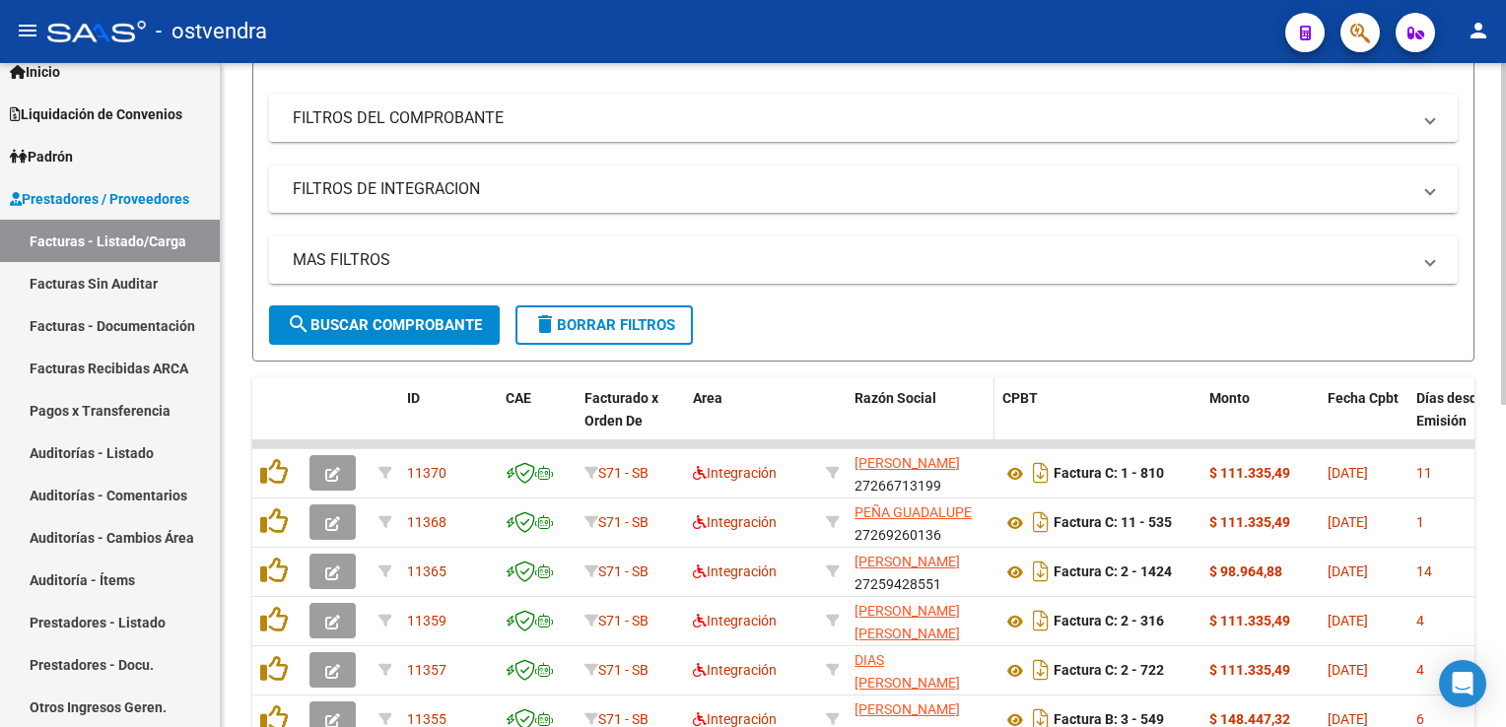
click at [916, 392] on span "Razón Social" at bounding box center [895, 398] width 82 height 16
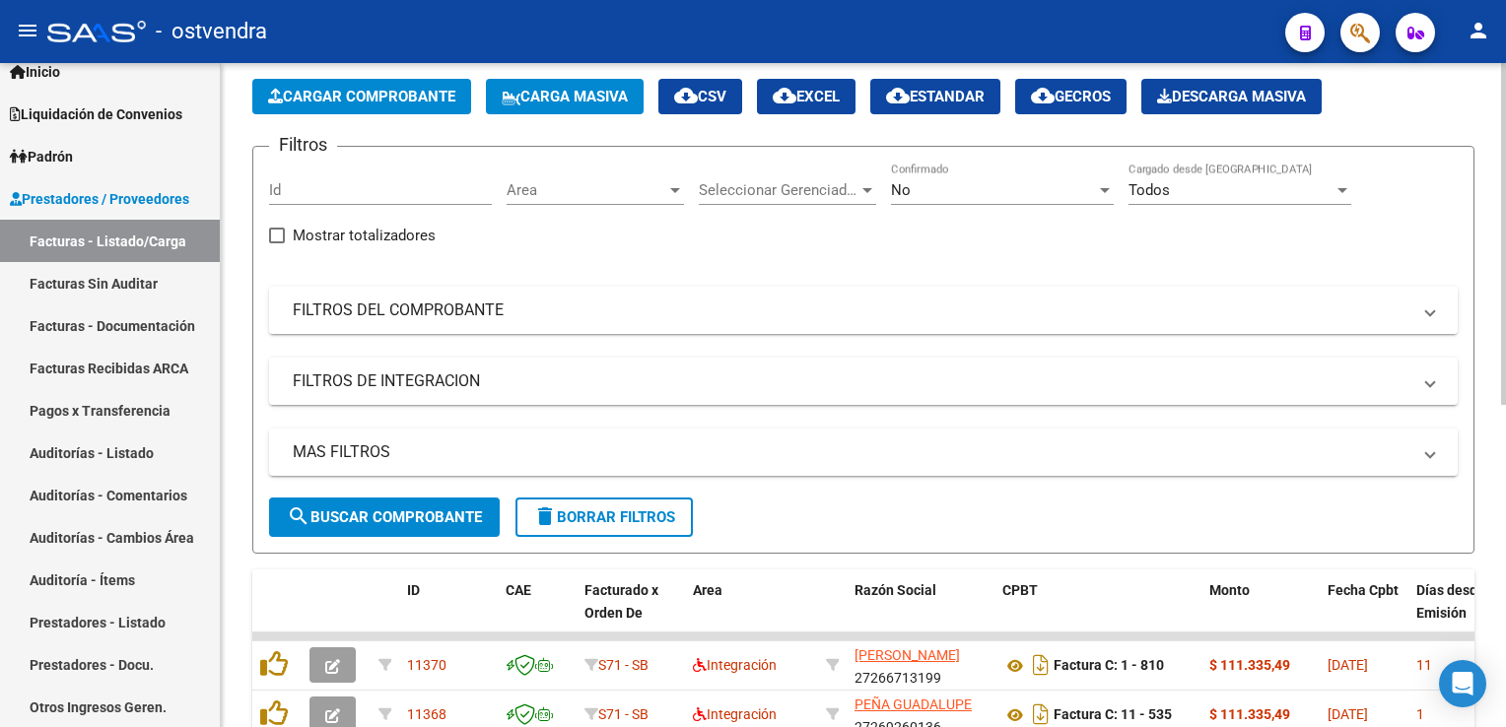
scroll to position [83, 0]
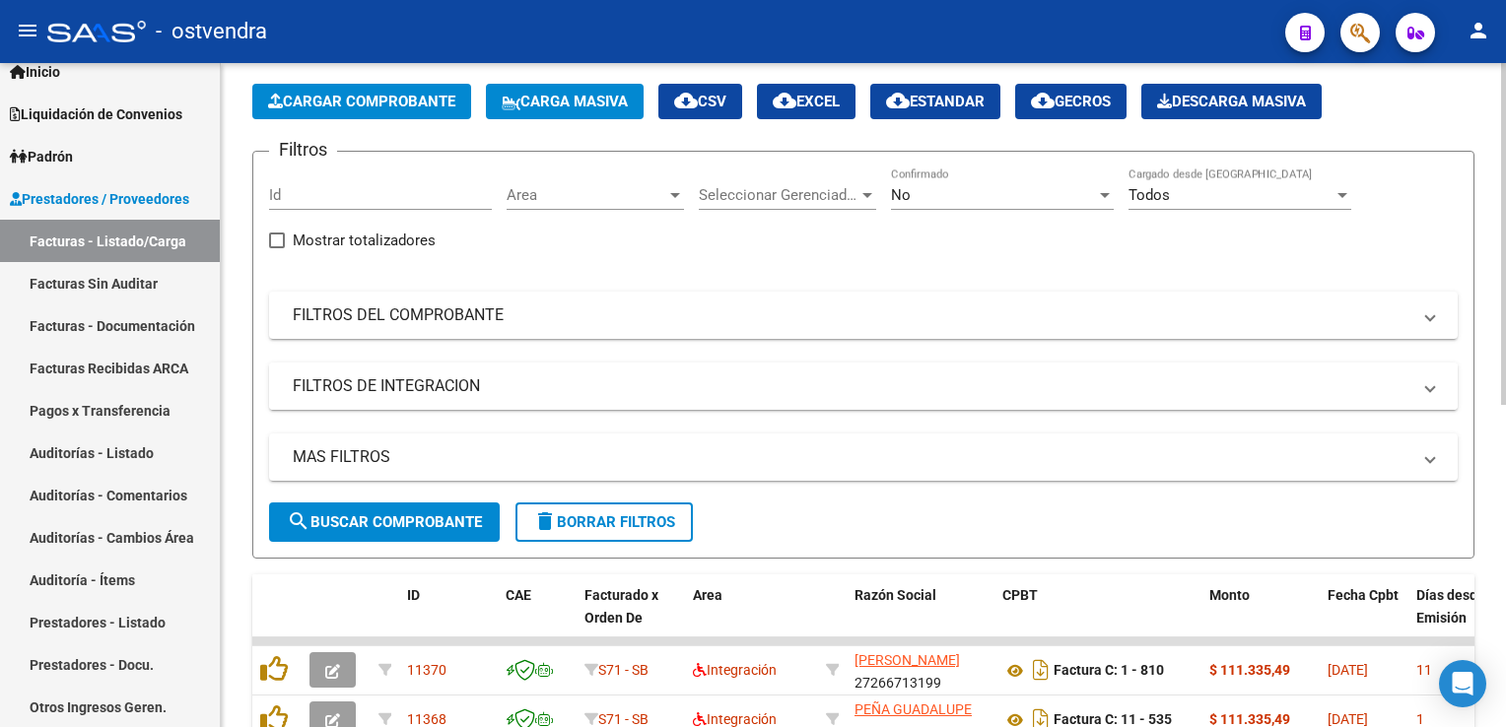
click at [415, 384] on mat-panel-title "FILTROS DE INTEGRACION" at bounding box center [852, 386] width 1118 height 22
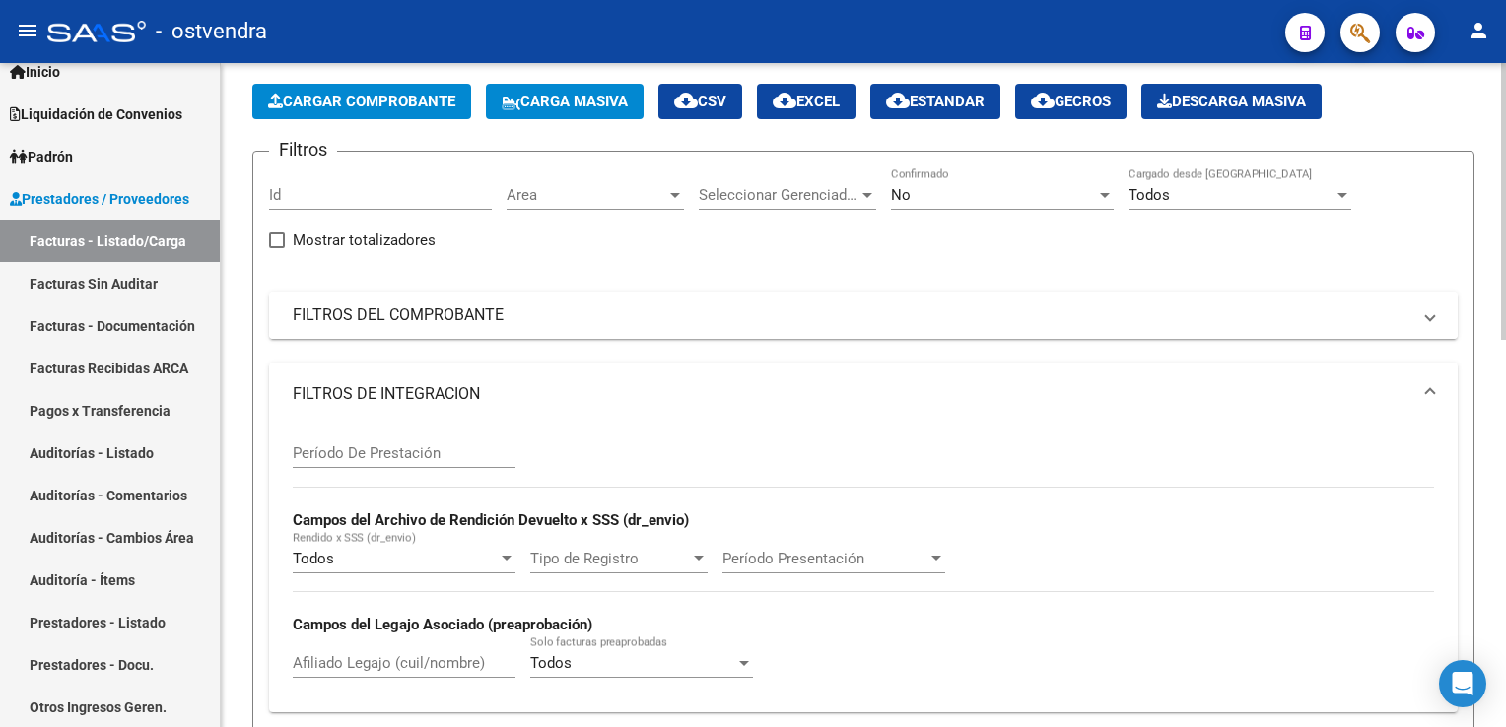
click at [460, 317] on mat-panel-title "FILTROS DEL COMPROBANTE" at bounding box center [852, 316] width 1118 height 22
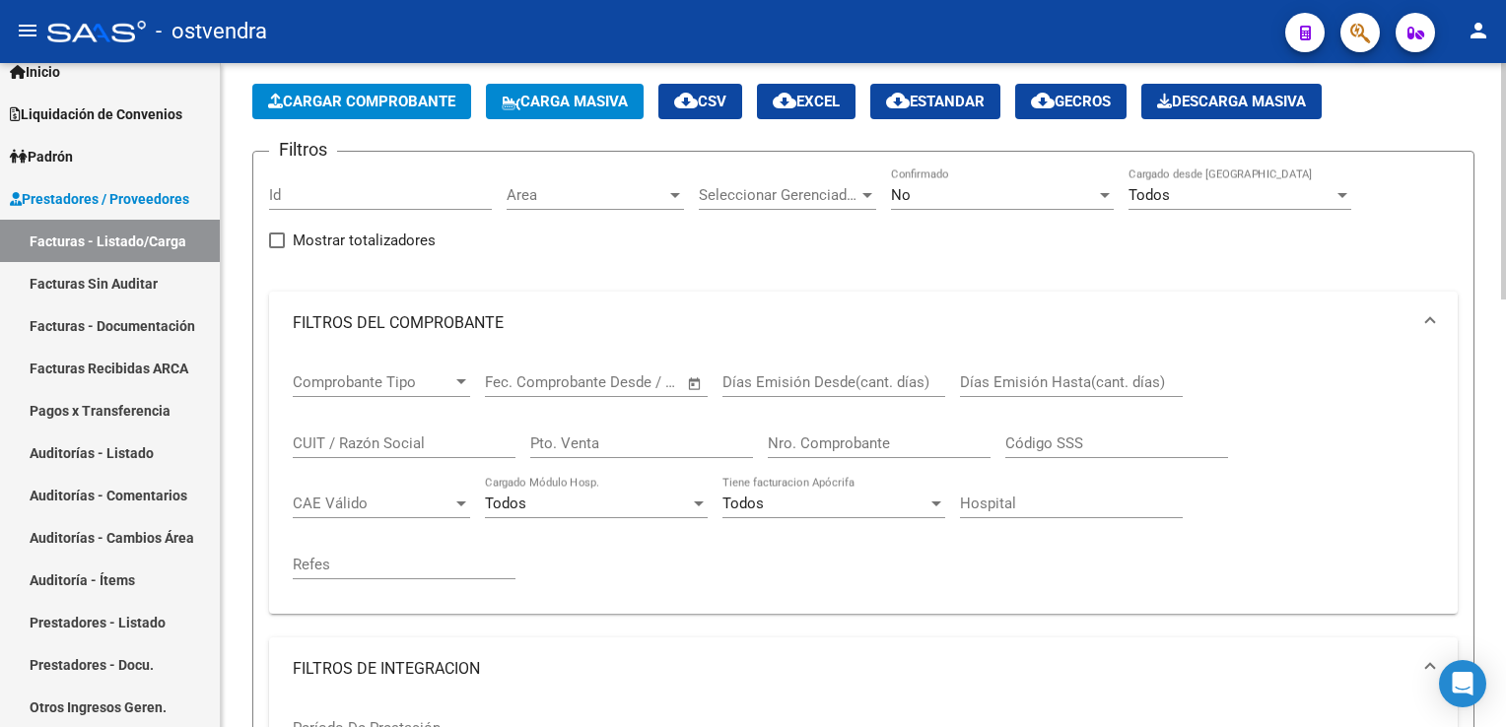
click at [351, 436] on input "CUIT / Razón Social" at bounding box center [404, 444] width 223 height 18
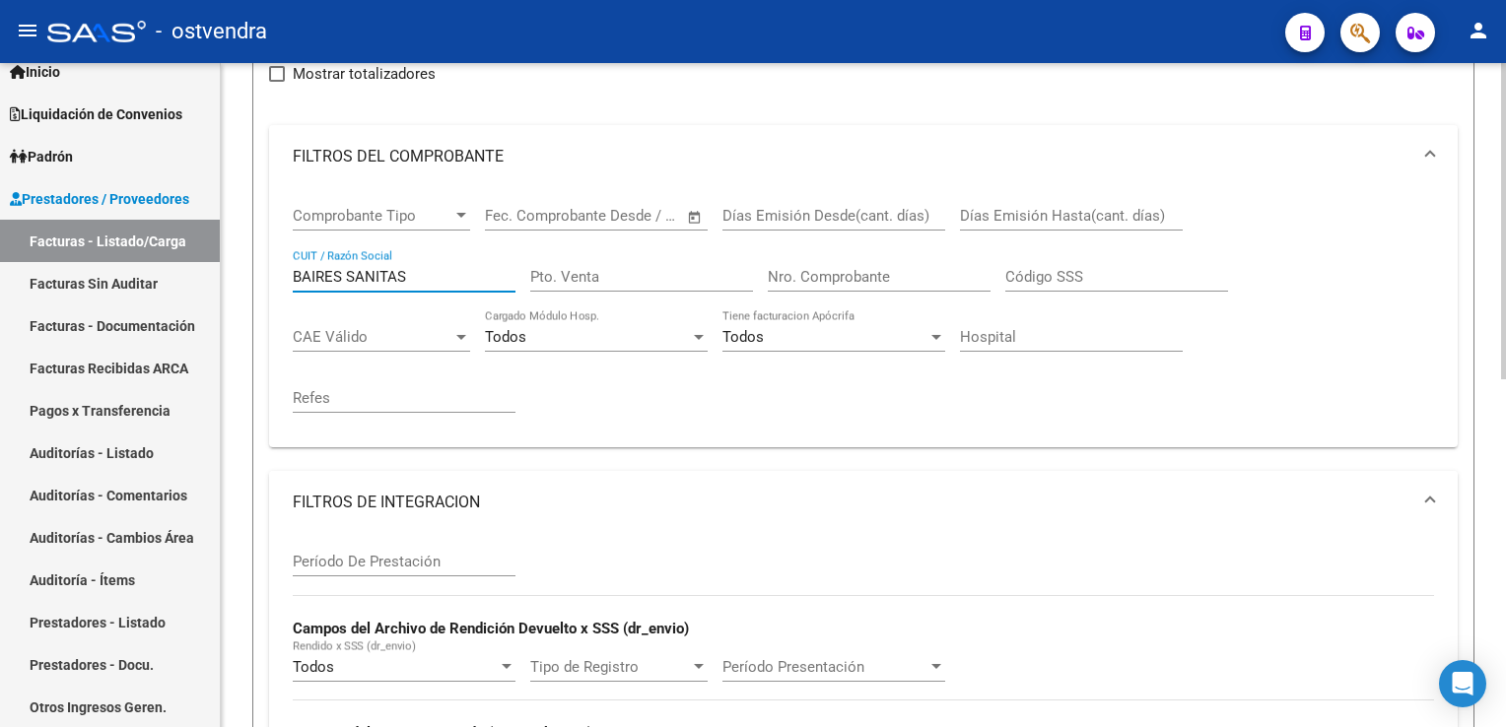
scroll to position [237, 0]
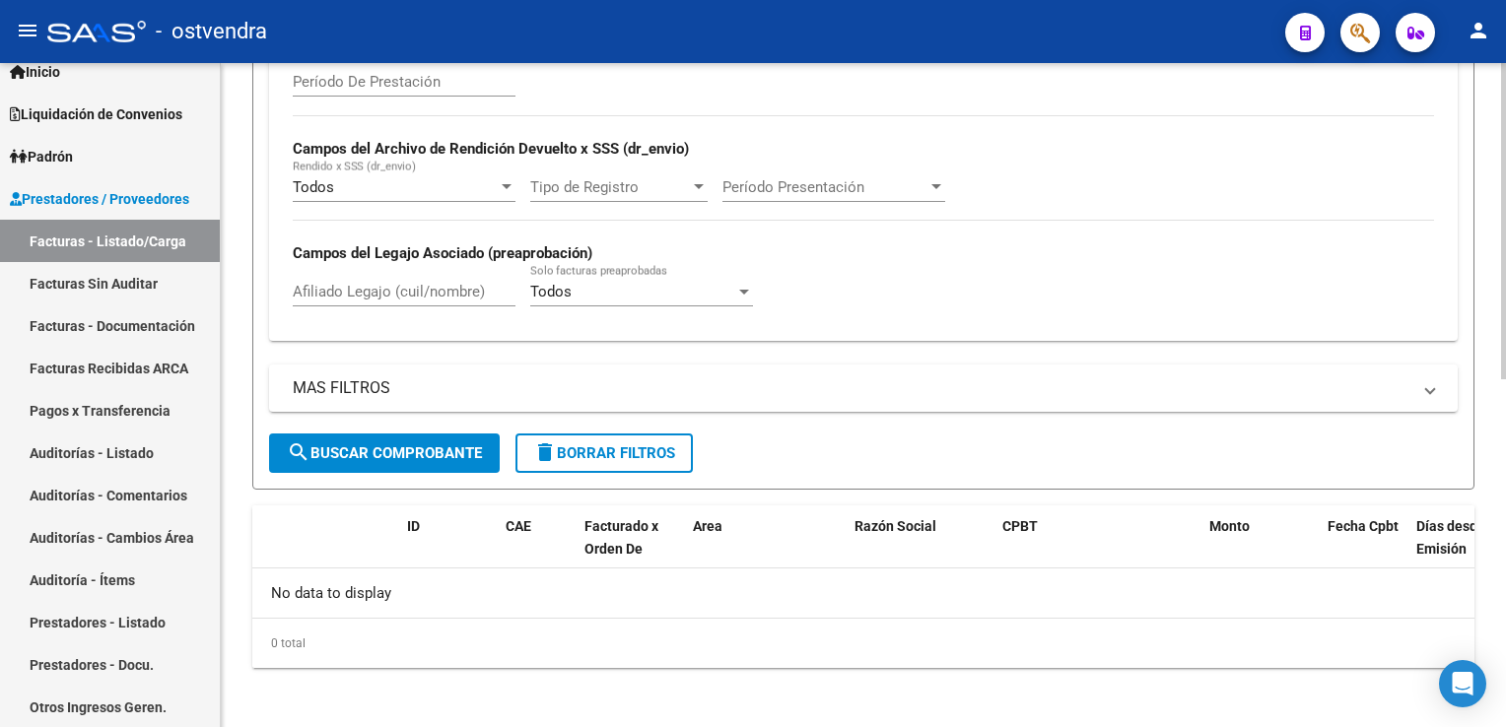
type input "BAIRES"
click at [389, 448] on span "search Buscar Comprobante" at bounding box center [384, 453] width 195 height 18
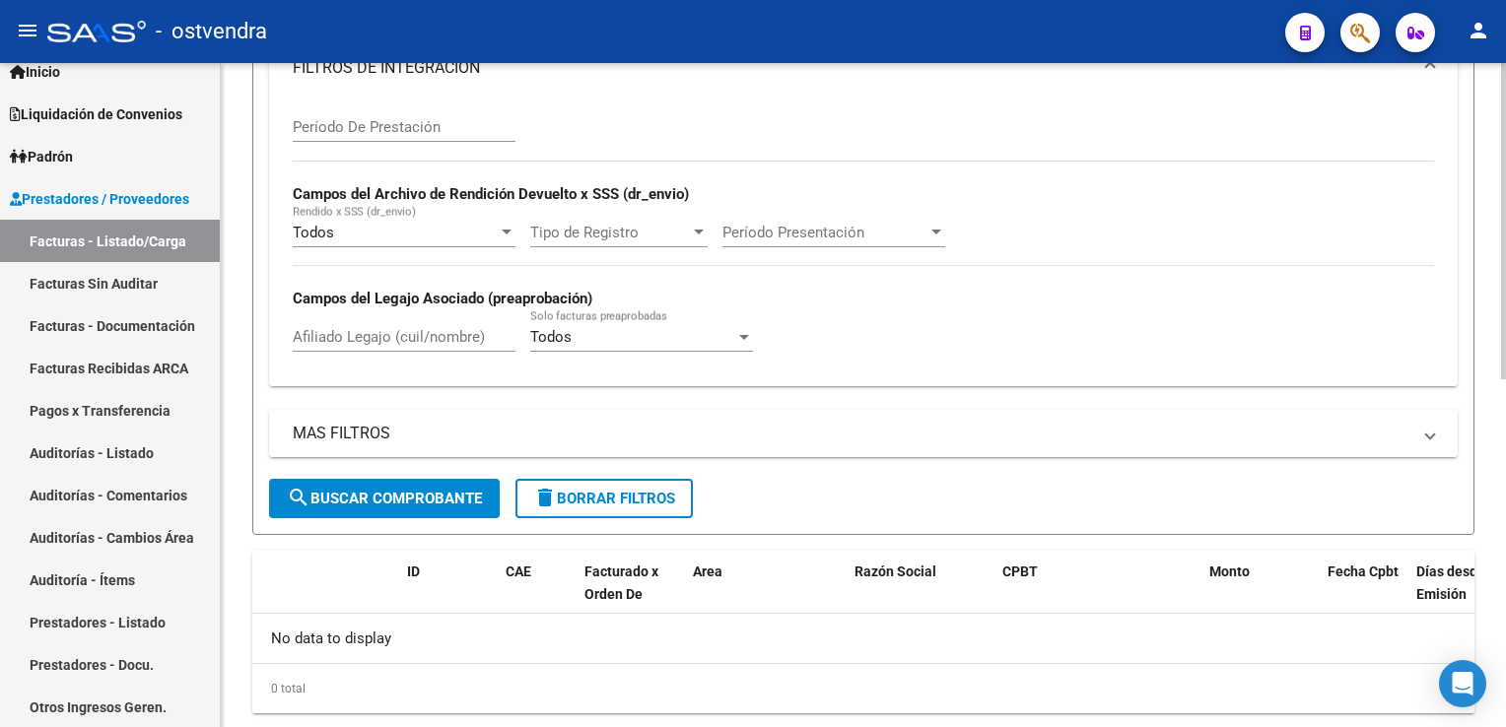
scroll to position [729, 0]
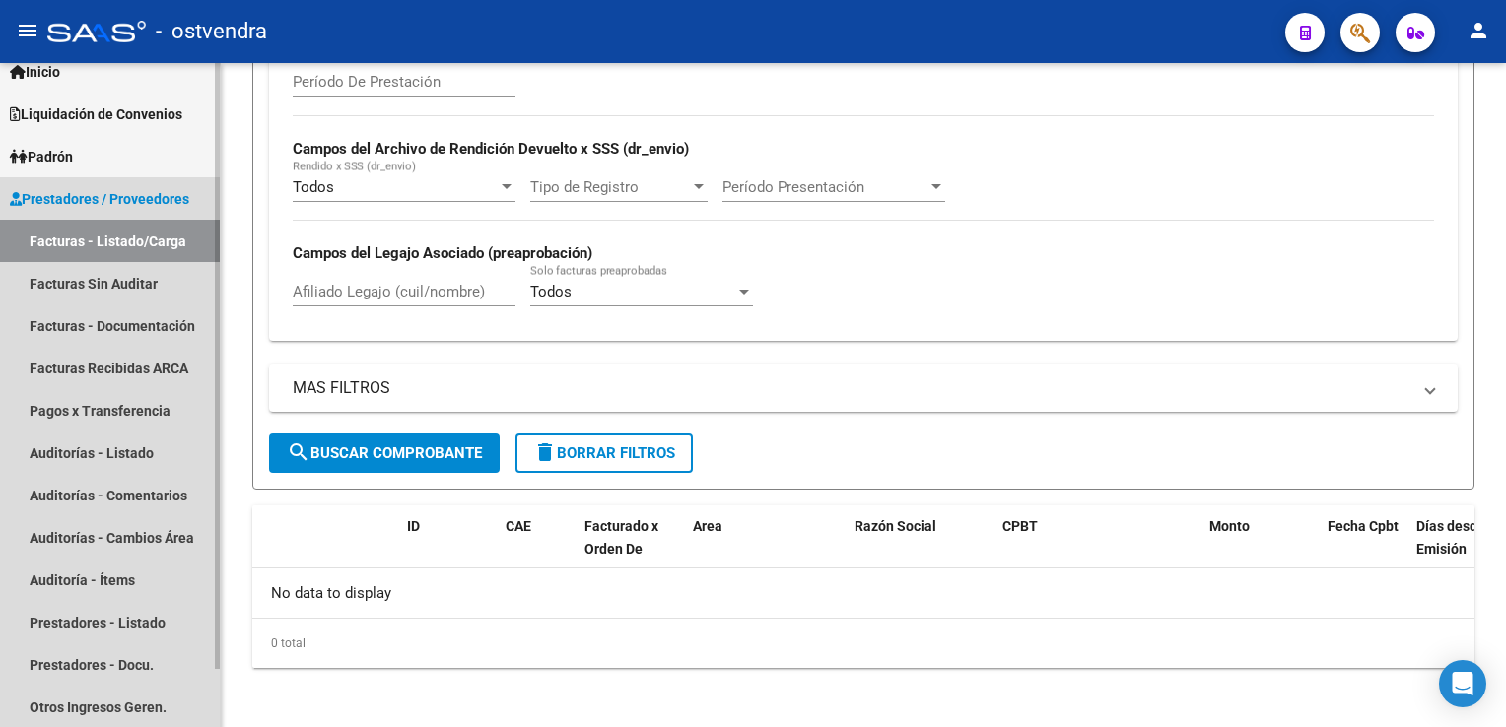
click at [139, 238] on link "Facturas - Listado/Carga" at bounding box center [110, 241] width 220 height 42
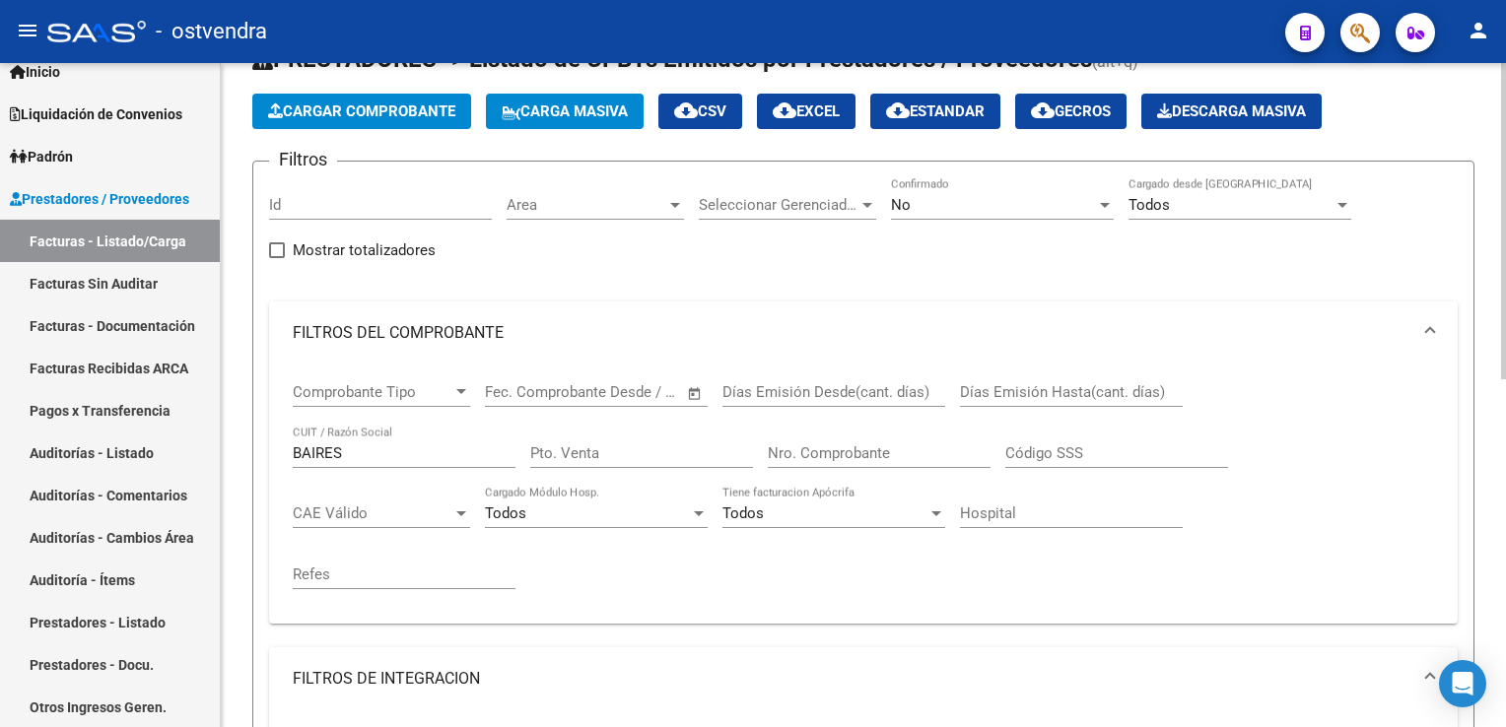
scroll to position [0, 0]
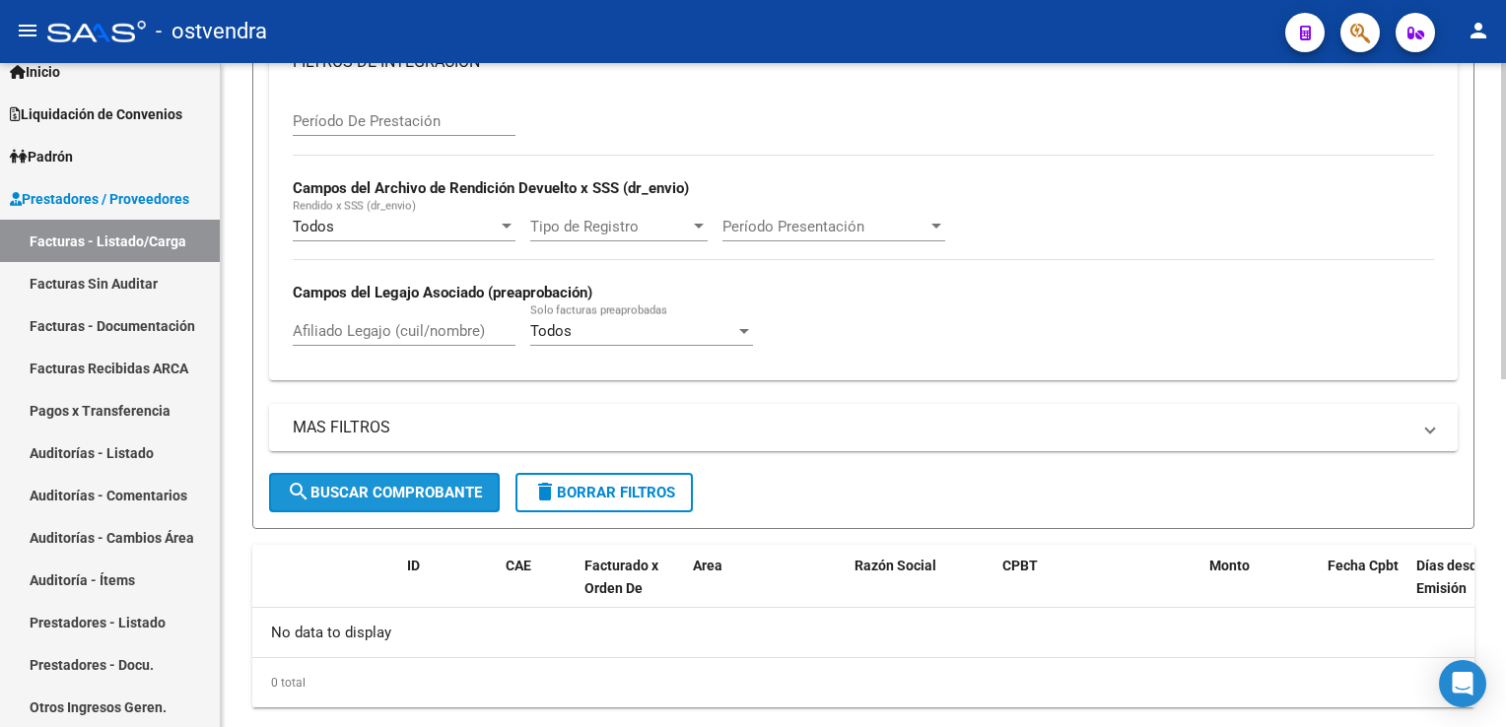
click at [434, 484] on span "search Buscar Comprobante" at bounding box center [384, 493] width 195 height 18
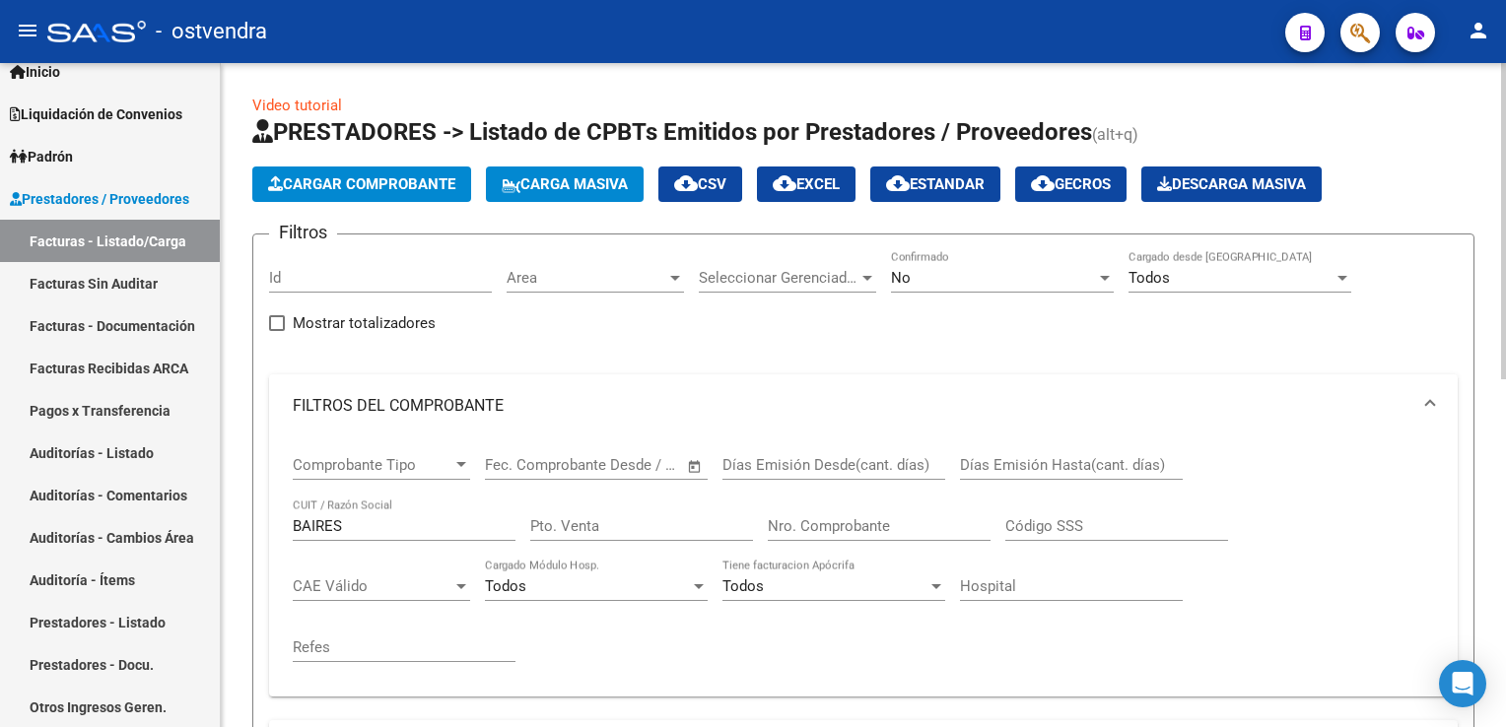
click at [398, 291] on div "Id" at bounding box center [380, 271] width 223 height 42
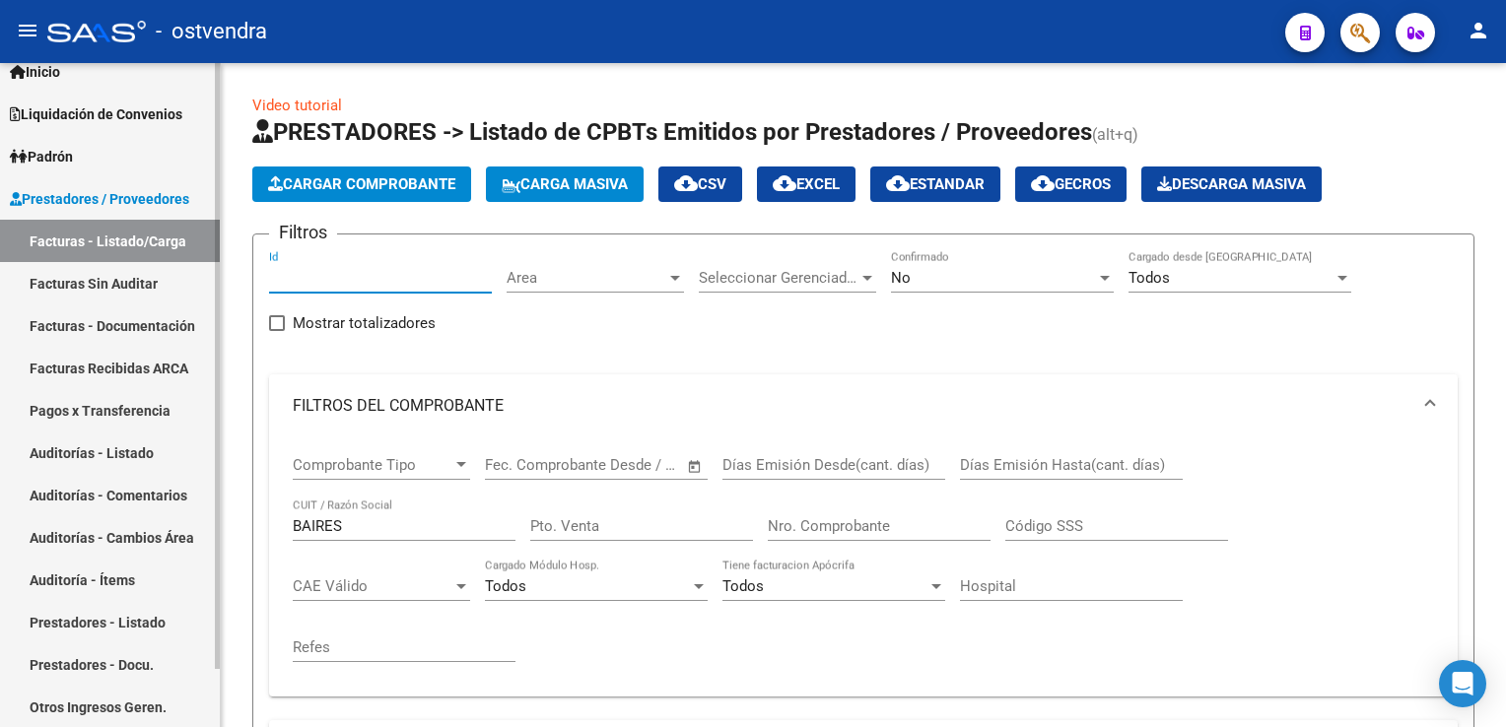
click at [109, 458] on link "Auditorías - Listado" at bounding box center [110, 453] width 220 height 42
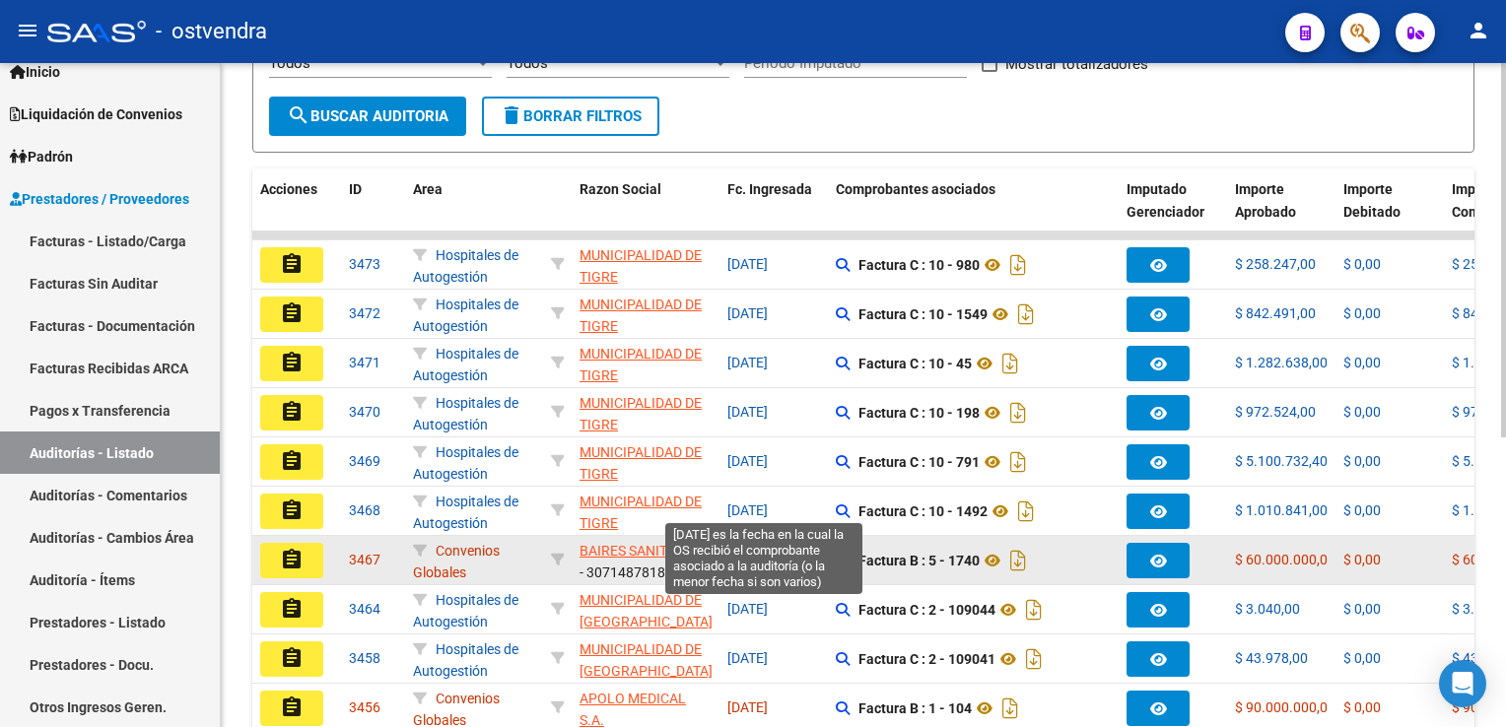
scroll to position [394, 0]
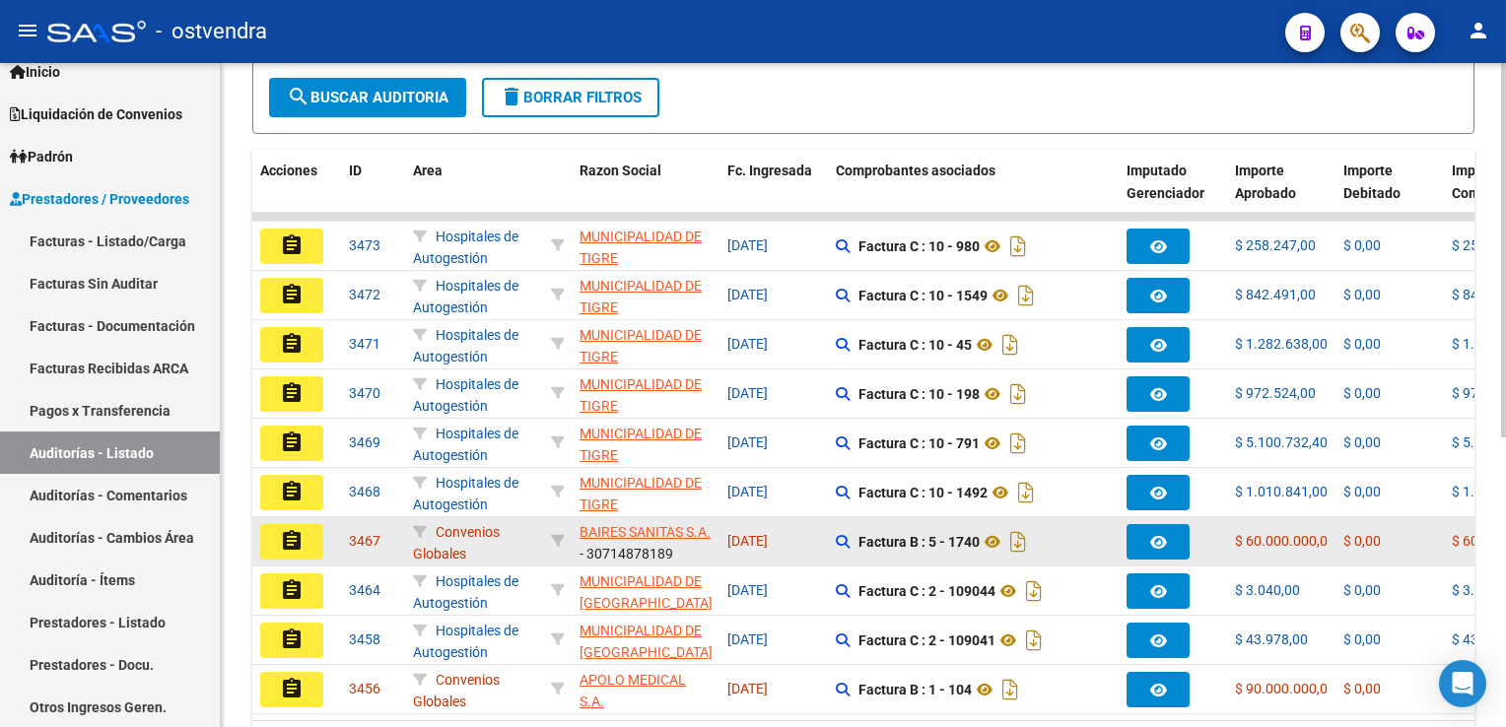
click at [288, 539] on mat-icon "assignment" at bounding box center [292, 541] width 24 height 24
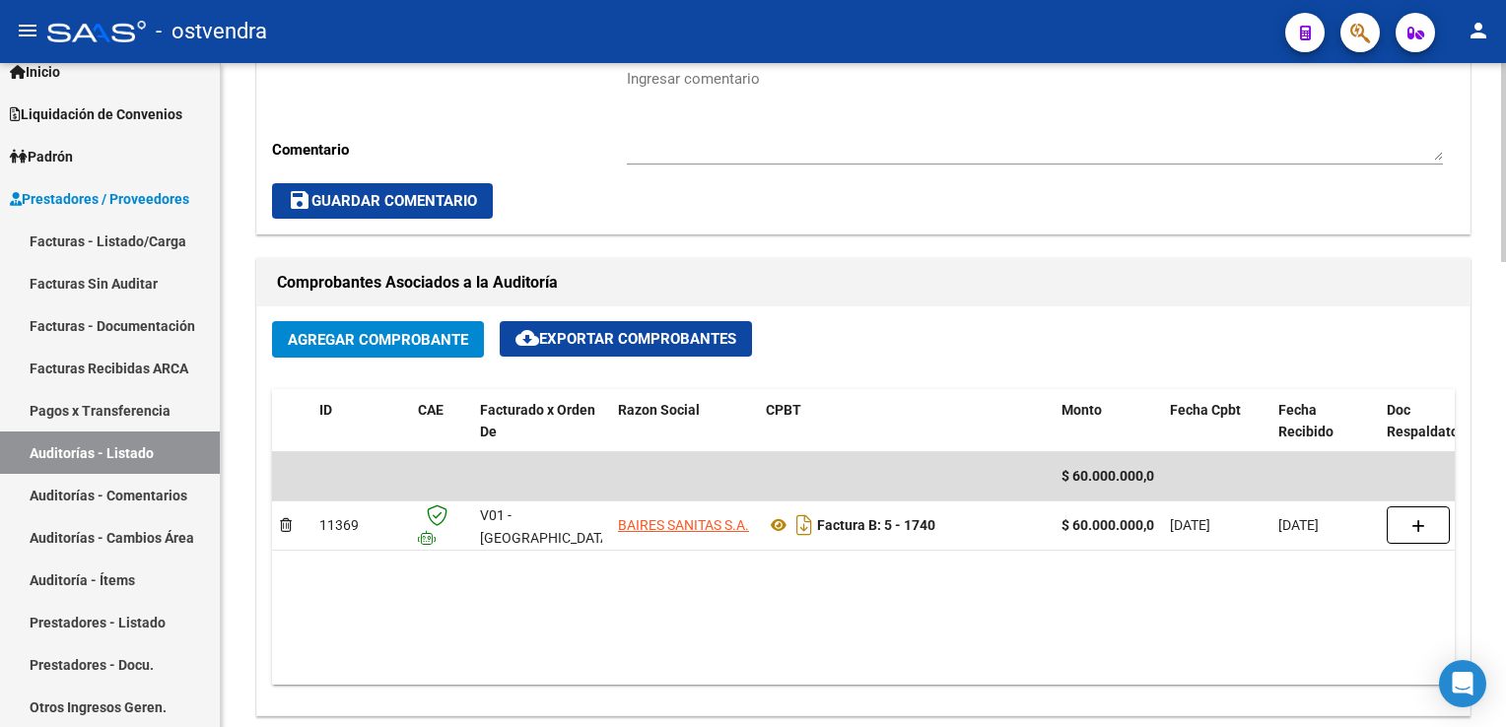
scroll to position [788, 0]
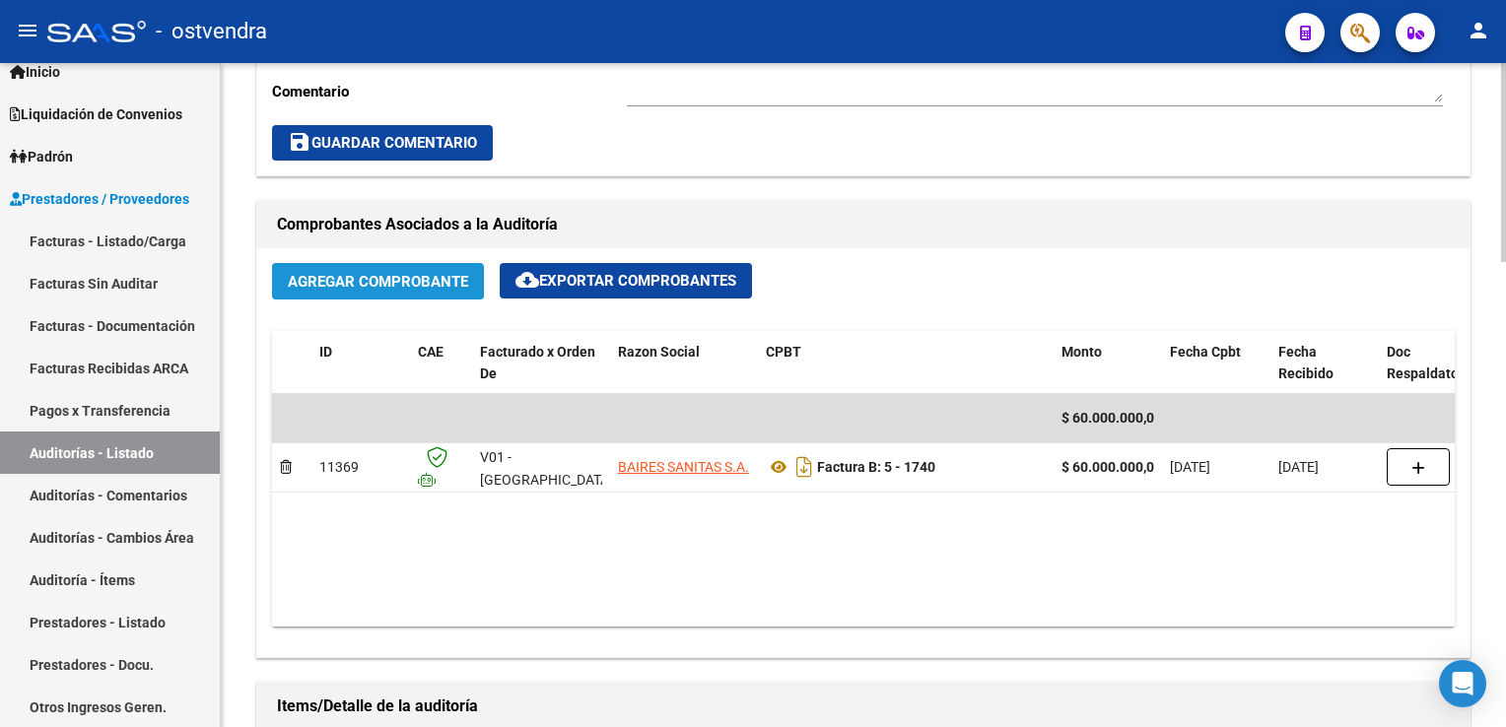
click at [422, 282] on span "Agregar Comprobante" at bounding box center [378, 282] width 180 height 18
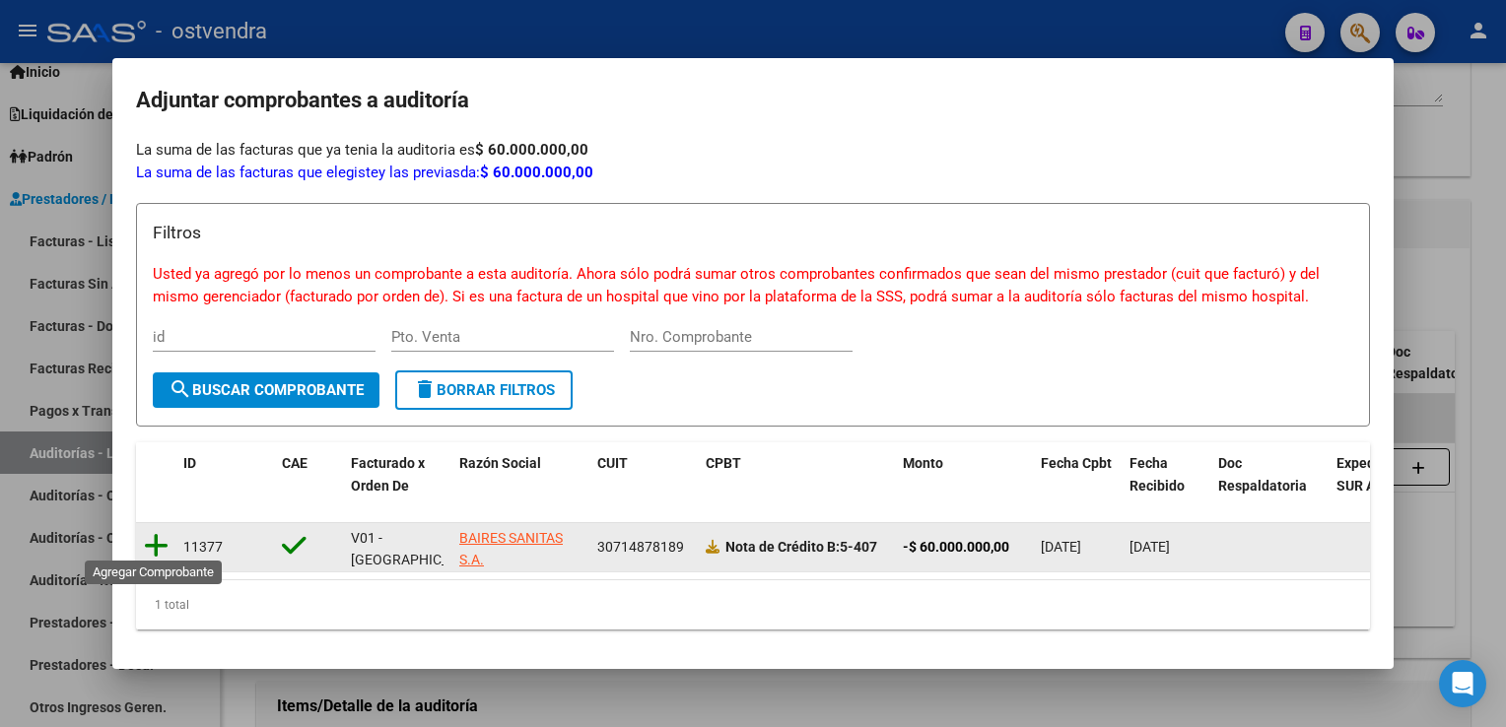
click at [150, 542] on icon at bounding box center [156, 546] width 25 height 28
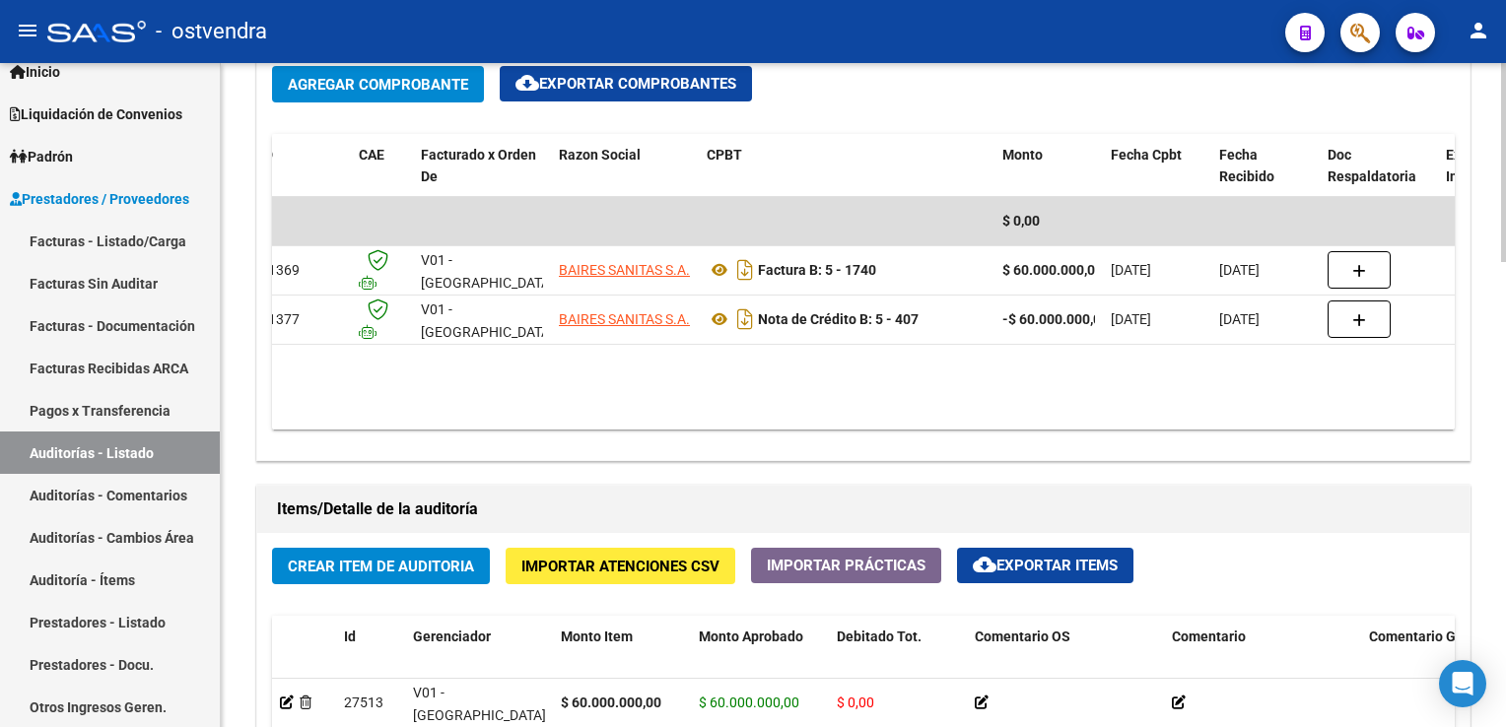
scroll to position [0, 0]
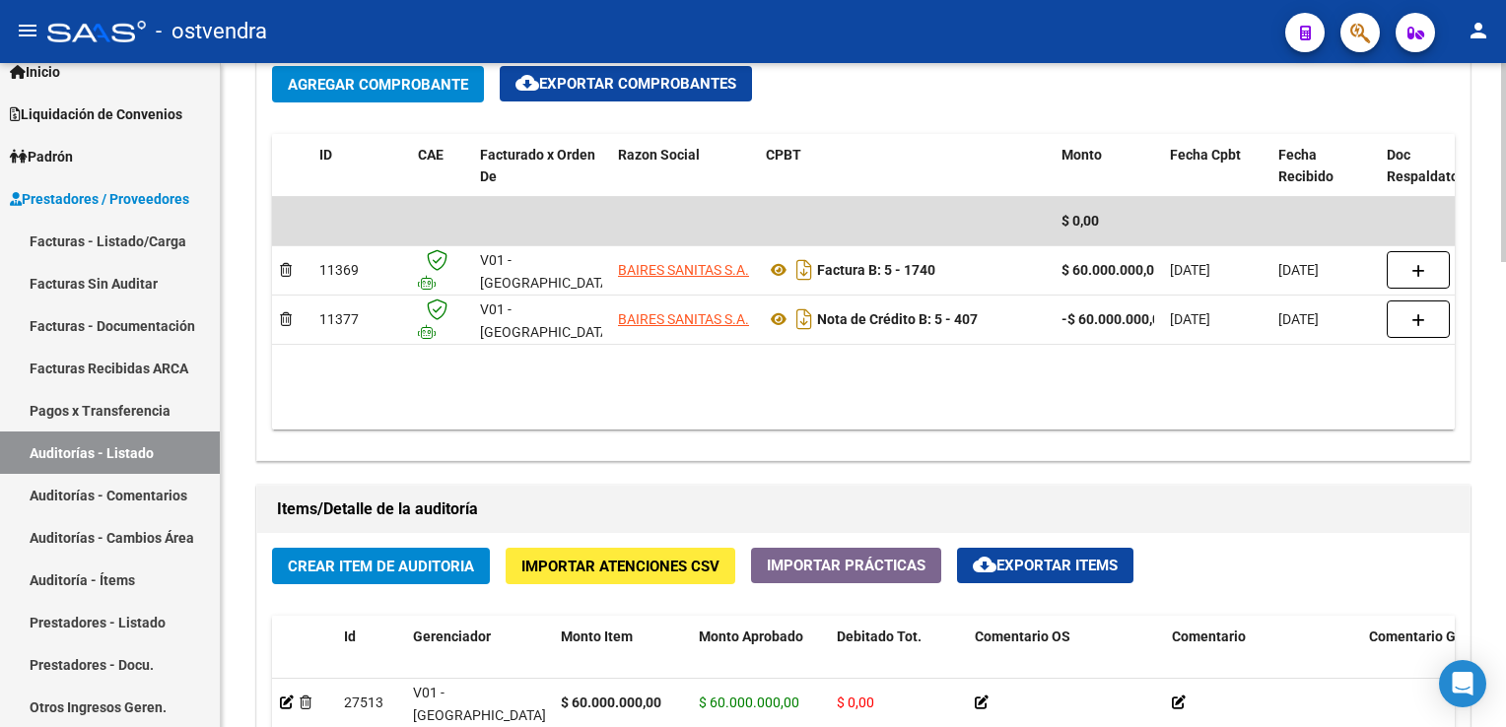
drag, startPoint x: 934, startPoint y: 428, endPoint x: 966, endPoint y: 421, distance: 32.3
click at [966, 421] on div "Agregar Comprobante cloud_download Exportar Comprobantes ID CAE Facturado x Ord…" at bounding box center [863, 255] width 1212 height 409
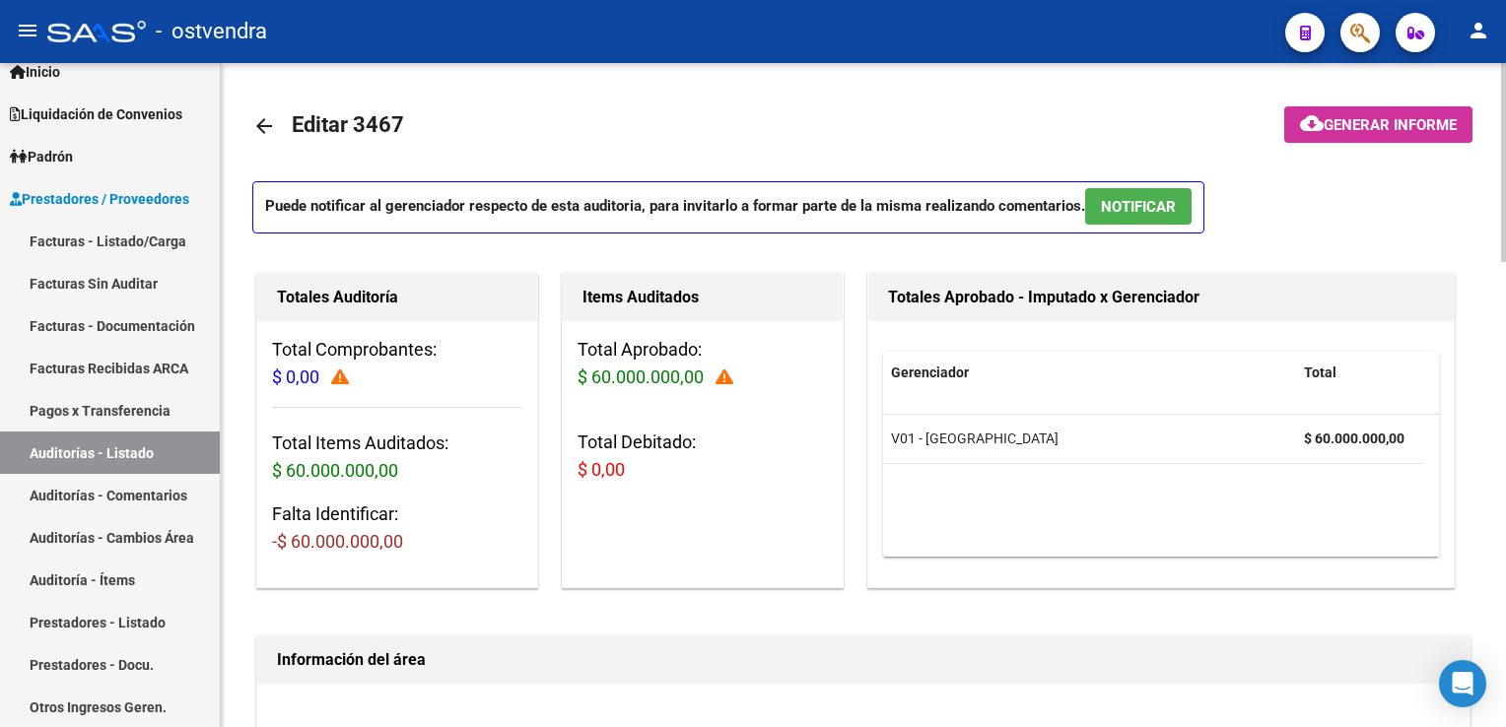
click at [635, 116] on mat-toolbar-row "arrow_back Editar 3467" at bounding box center [728, 126] width 953 height 63
click at [271, 126] on mat-icon "arrow_back" at bounding box center [264, 126] width 24 height 24
